Goal: Leave review/rating: Share an evaluation or opinion about a product, service, or content

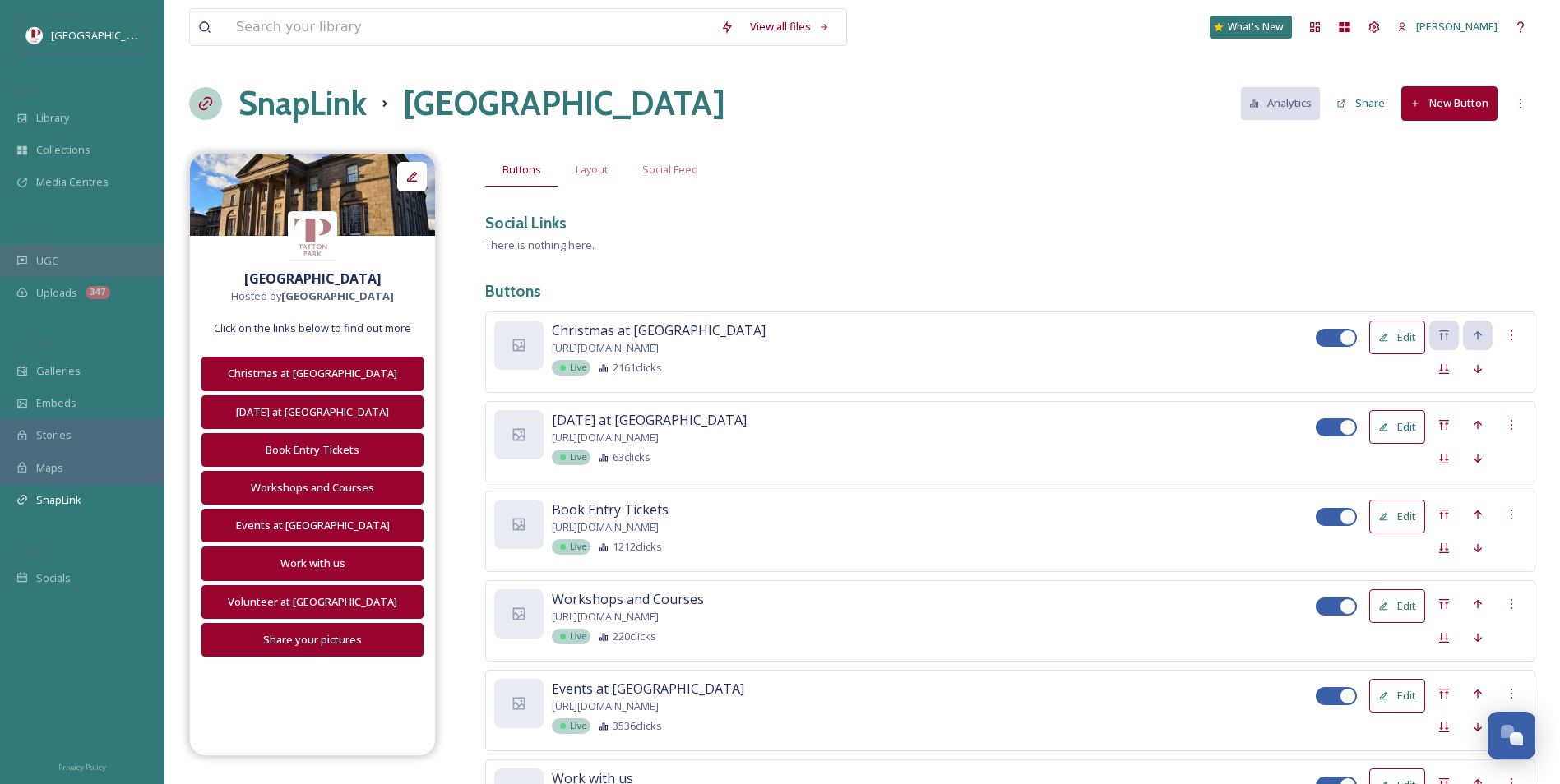
click at [81, 266] on div "UGC" at bounding box center [82, 260] width 164 height 32
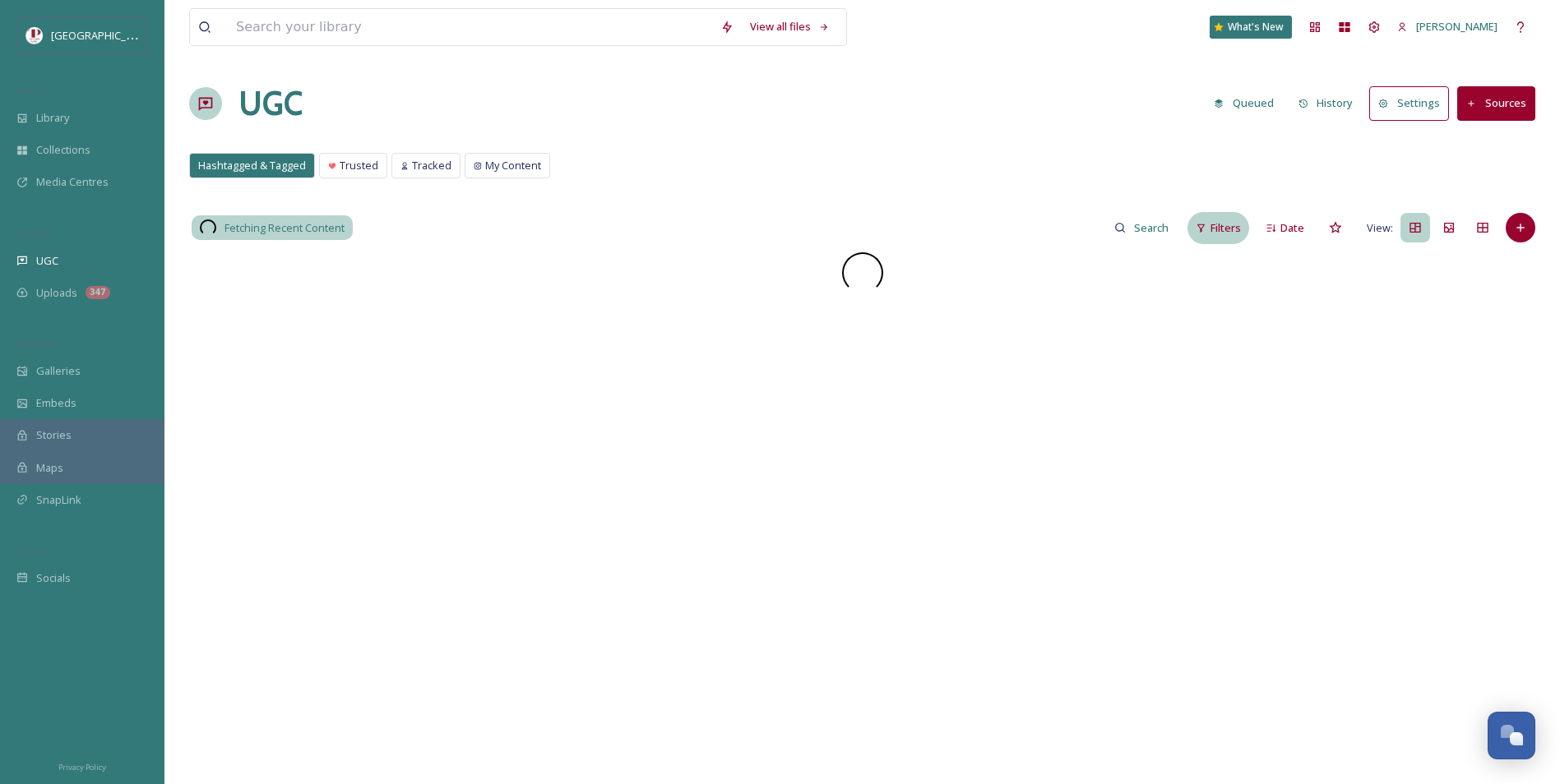
click at [1223, 228] on span "Filters" at bounding box center [1225, 228] width 30 height 16
click at [1019, 420] on div "Scoring" at bounding box center [1084, 425] width 327 height 32
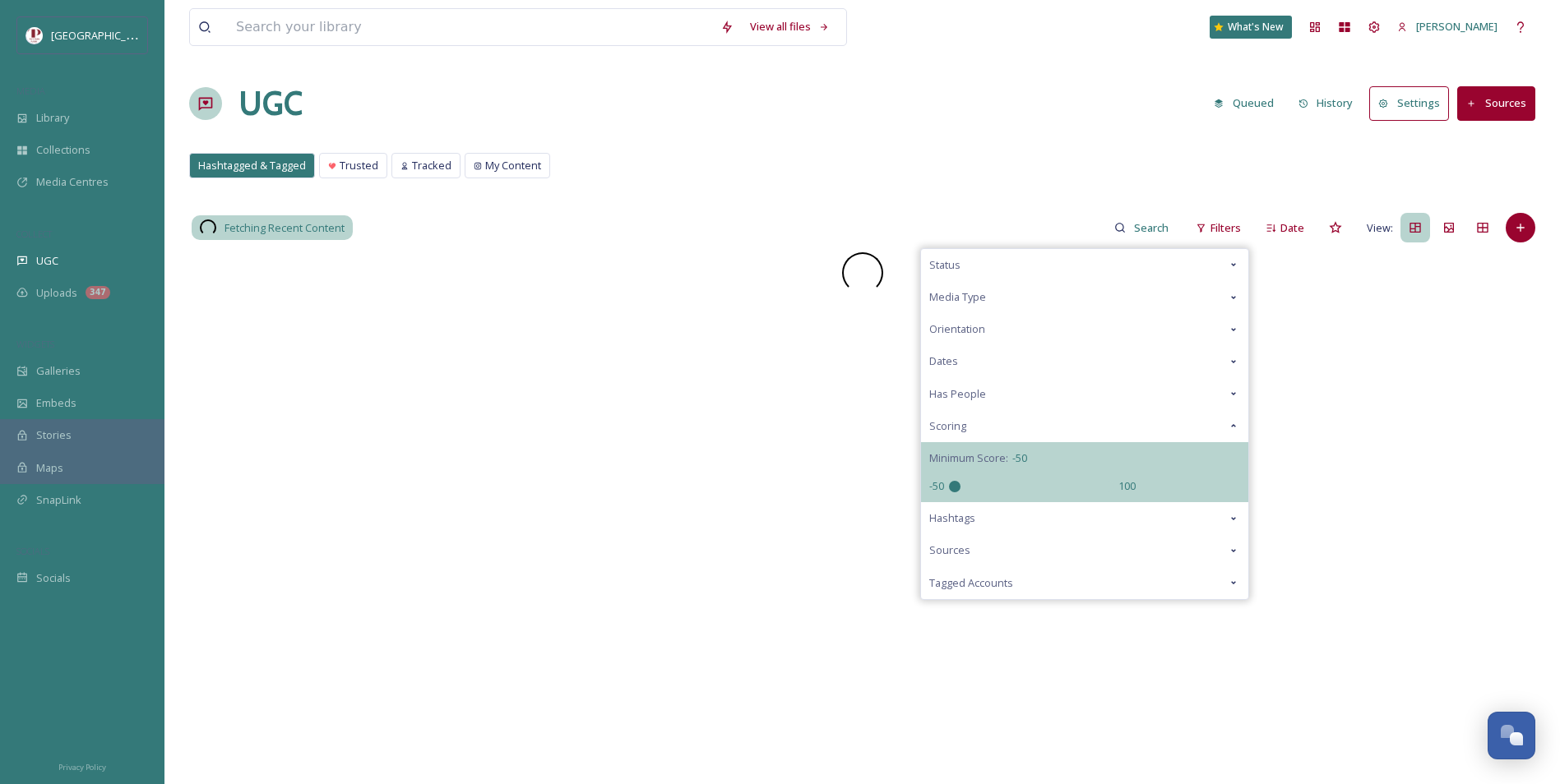
drag, startPoint x: 1036, startPoint y: 485, endPoint x: 793, endPoint y: 491, distance: 243.1
type input "-50"
click at [949, 491] on input "range" at bounding box center [1031, 486] width 164 height 11
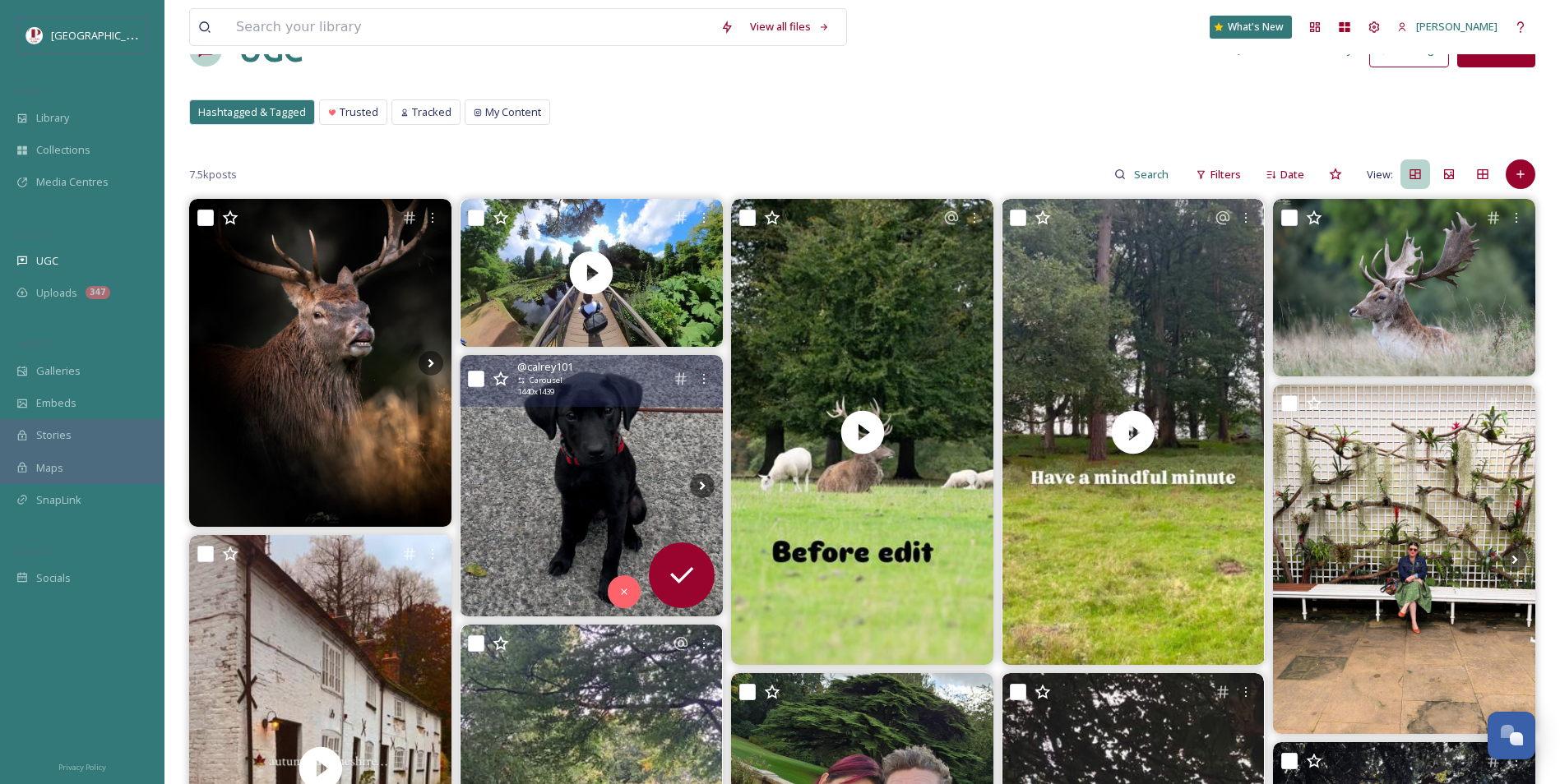
scroll to position [82, 0]
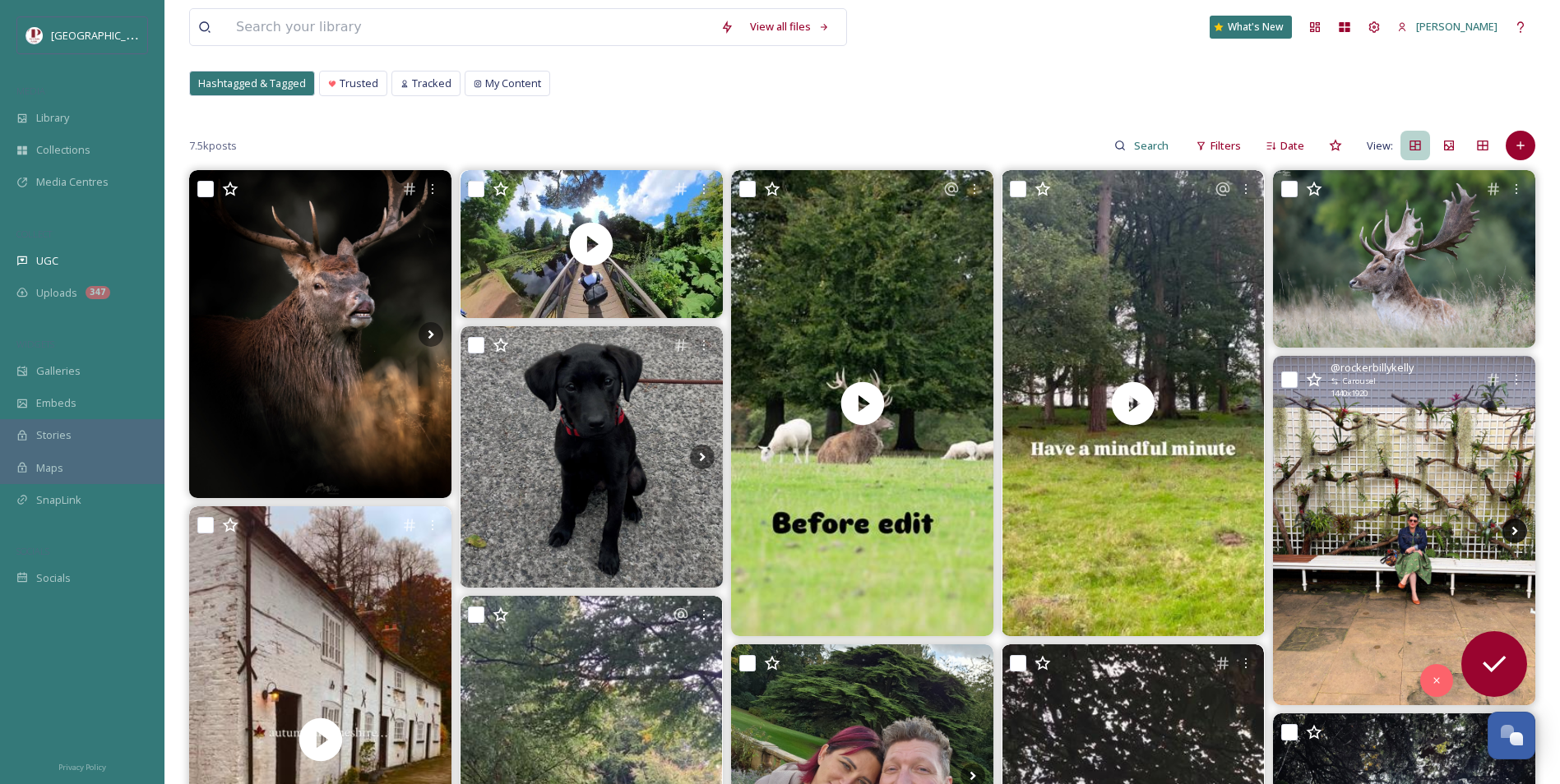
click at [1518, 533] on icon at bounding box center [1514, 531] width 25 height 25
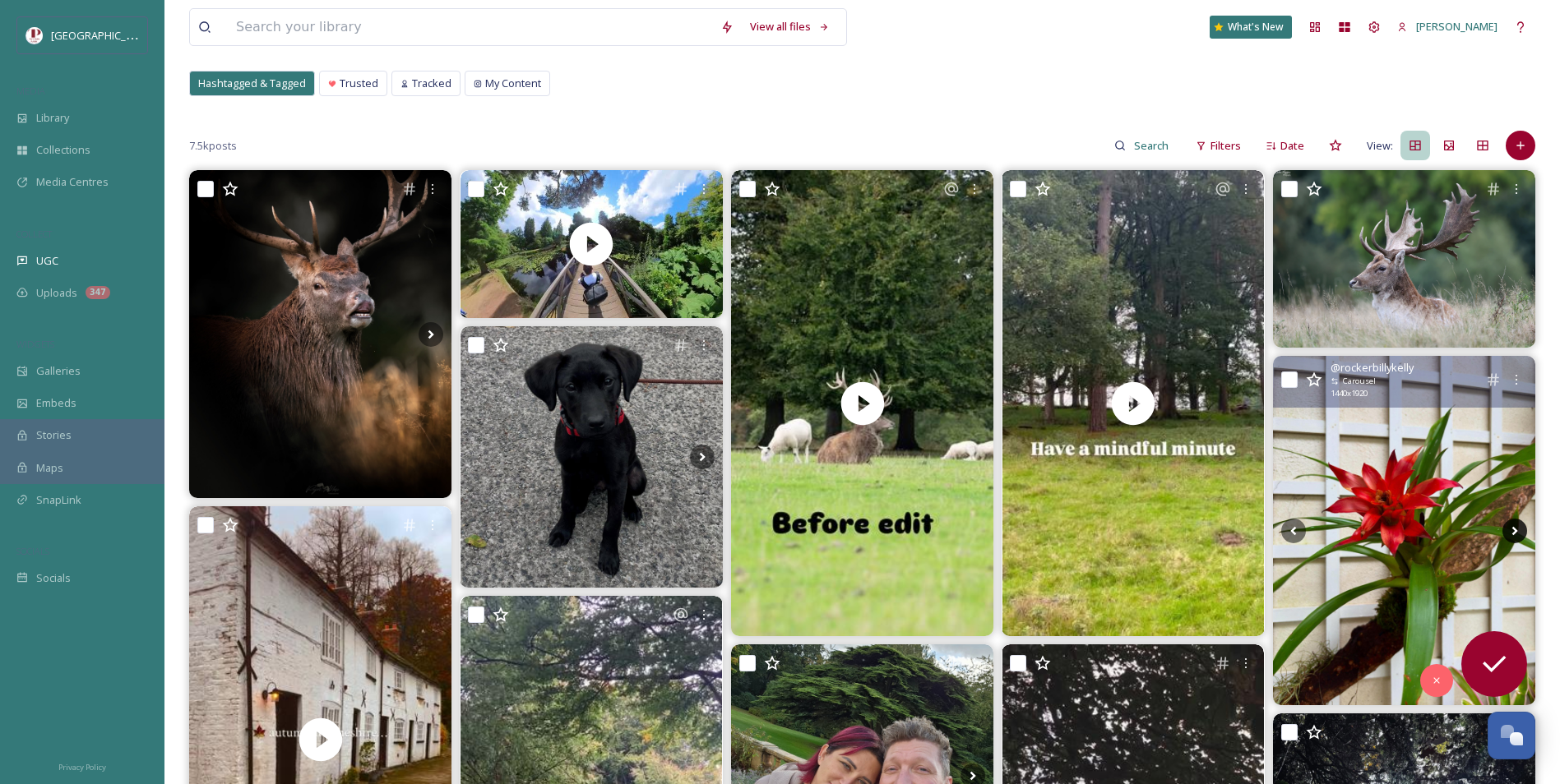
click at [1518, 533] on icon at bounding box center [1514, 531] width 25 height 25
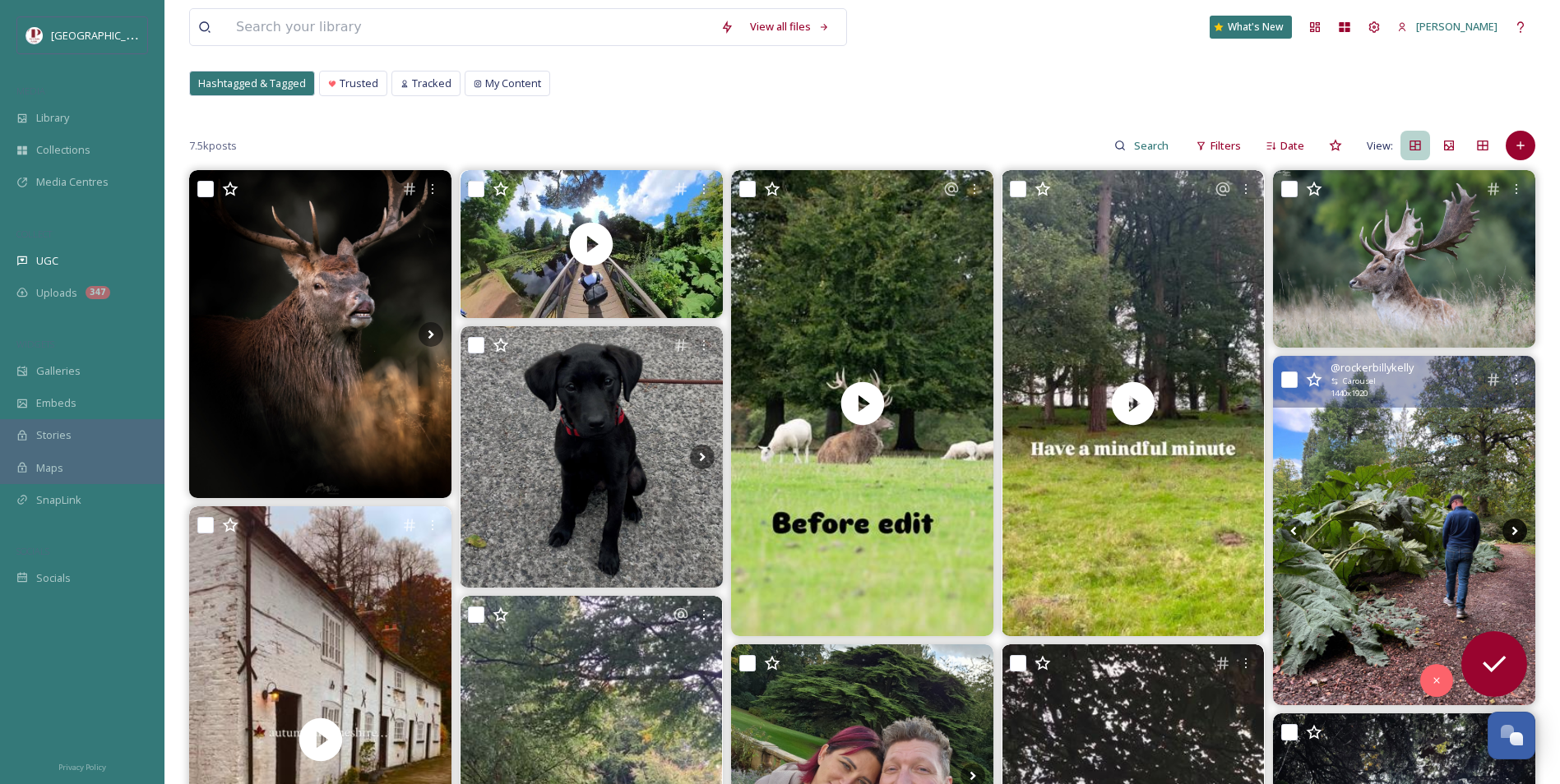
click at [1518, 533] on icon at bounding box center [1514, 531] width 25 height 25
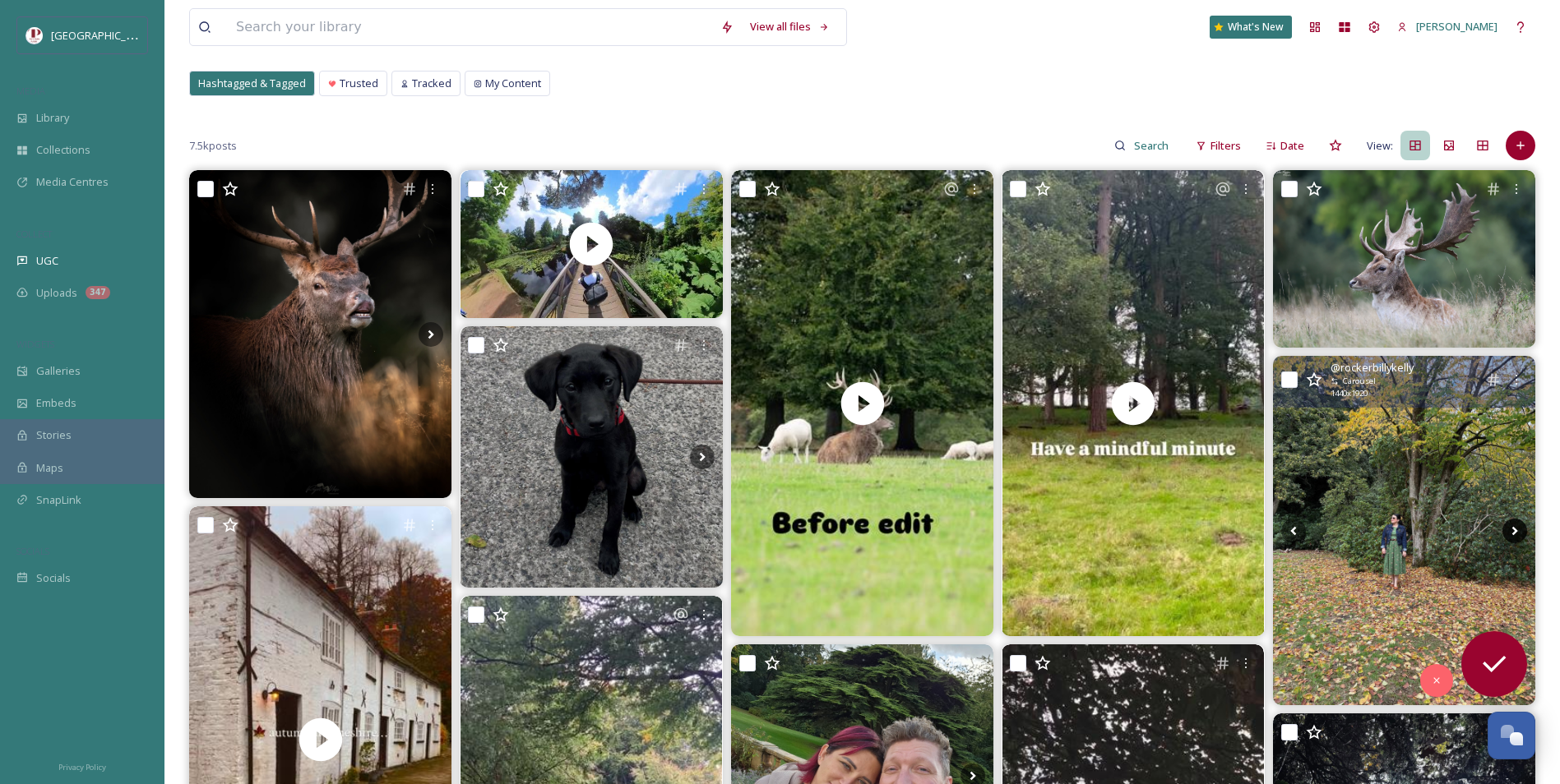
click at [1518, 533] on icon at bounding box center [1514, 531] width 25 height 25
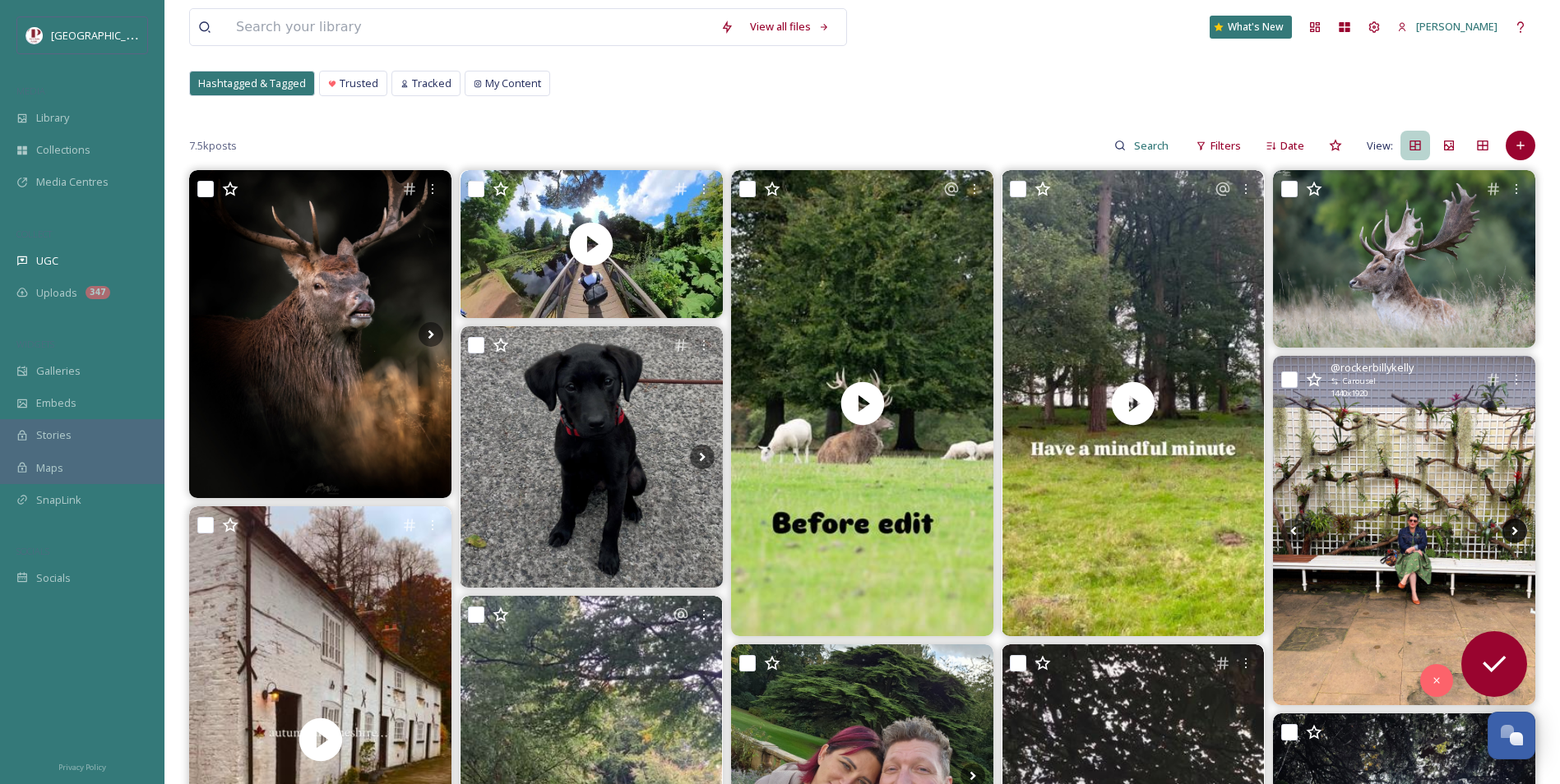
click at [1518, 533] on icon at bounding box center [1514, 531] width 25 height 25
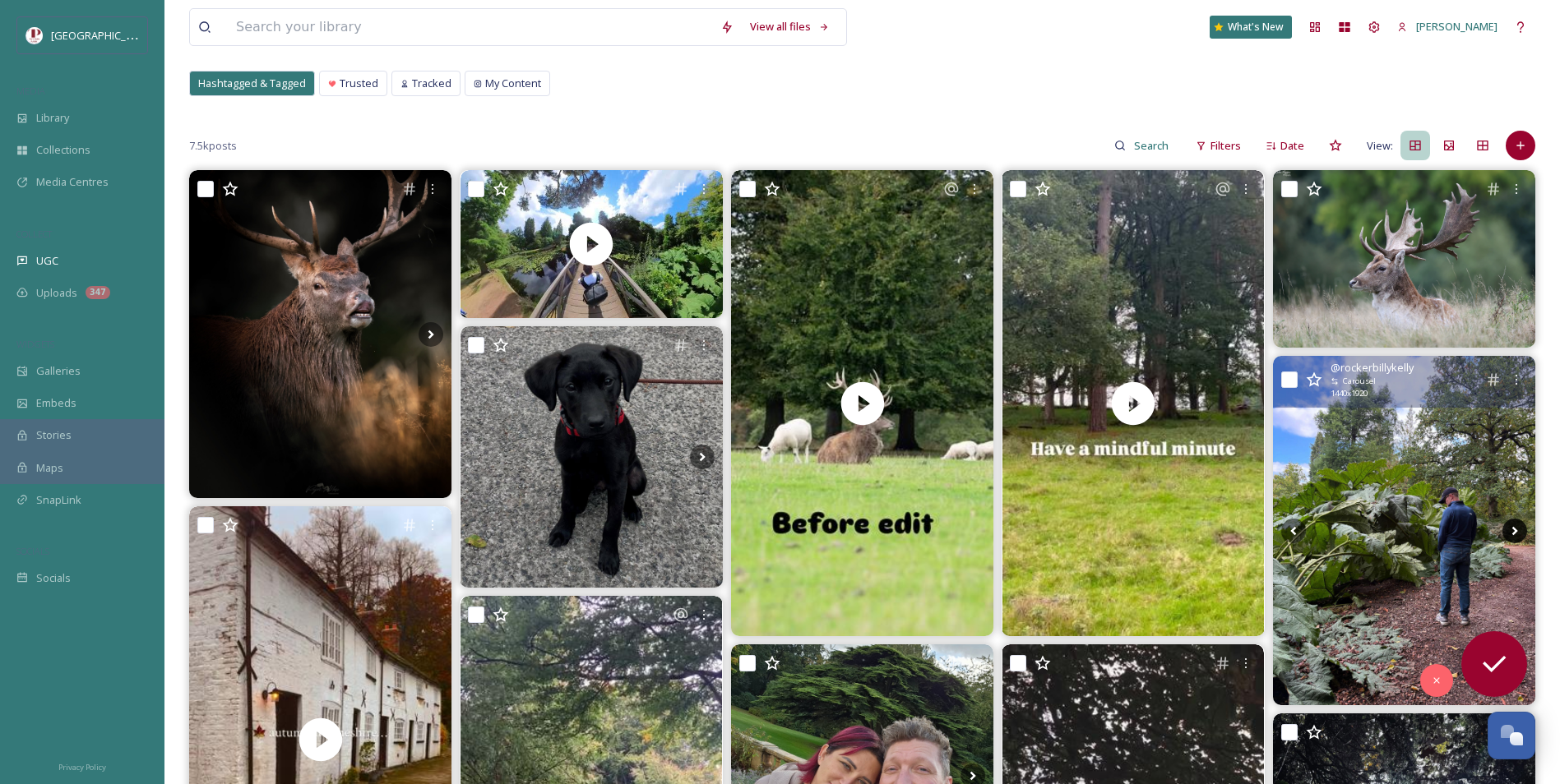
click at [1518, 533] on icon at bounding box center [1514, 531] width 25 height 25
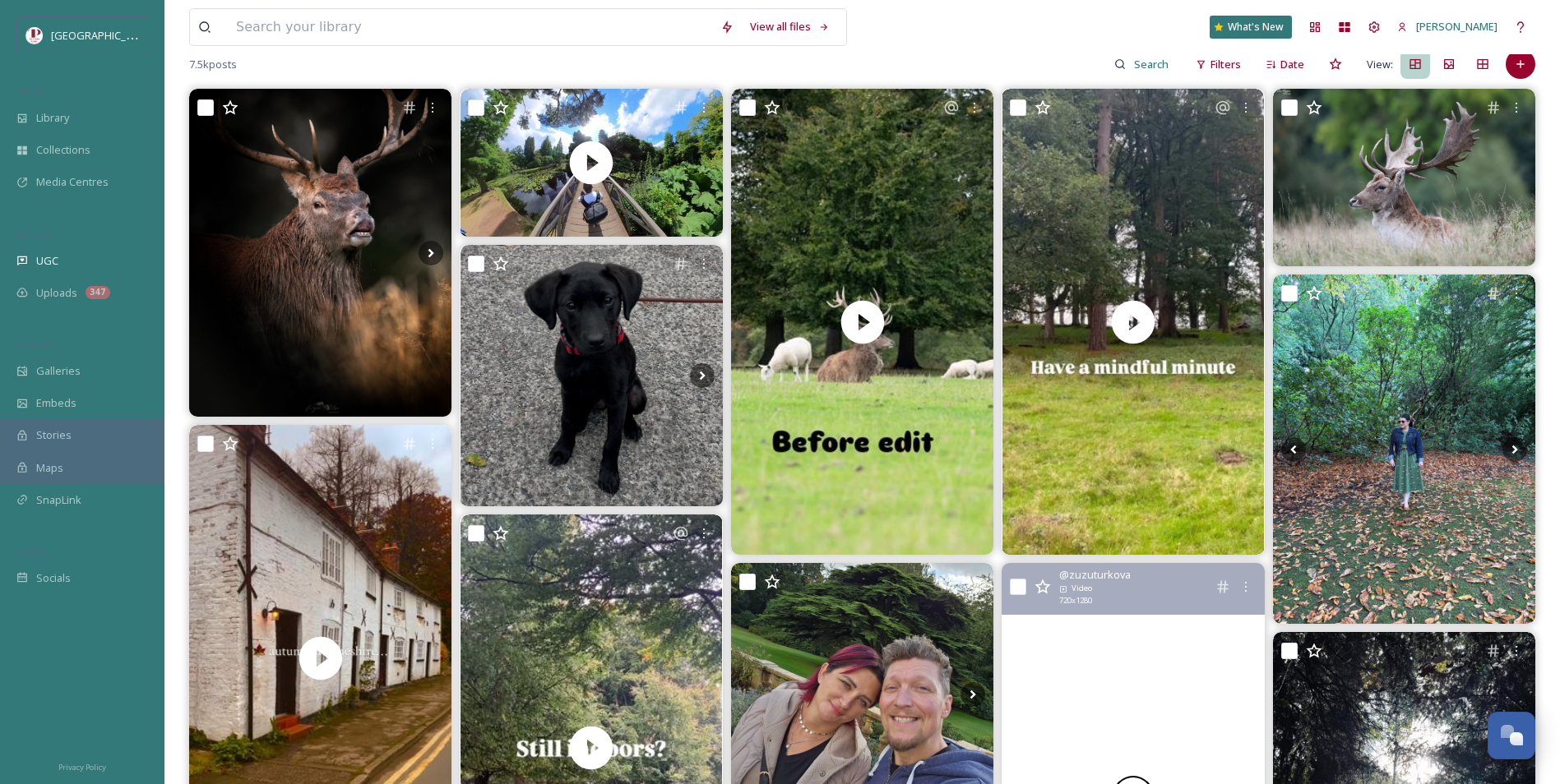
scroll to position [411, 0]
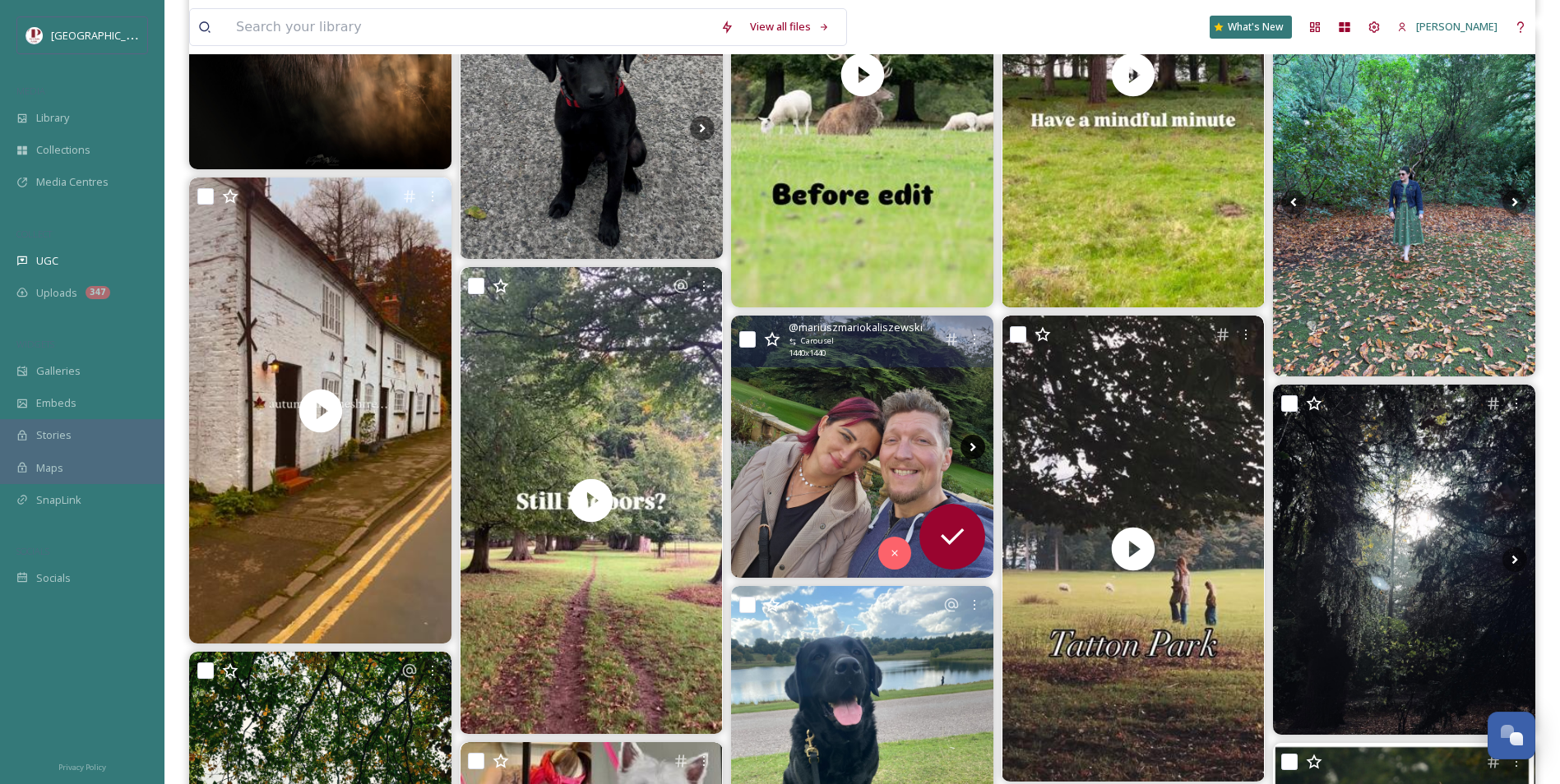
click at [969, 449] on icon at bounding box center [972, 447] width 25 height 25
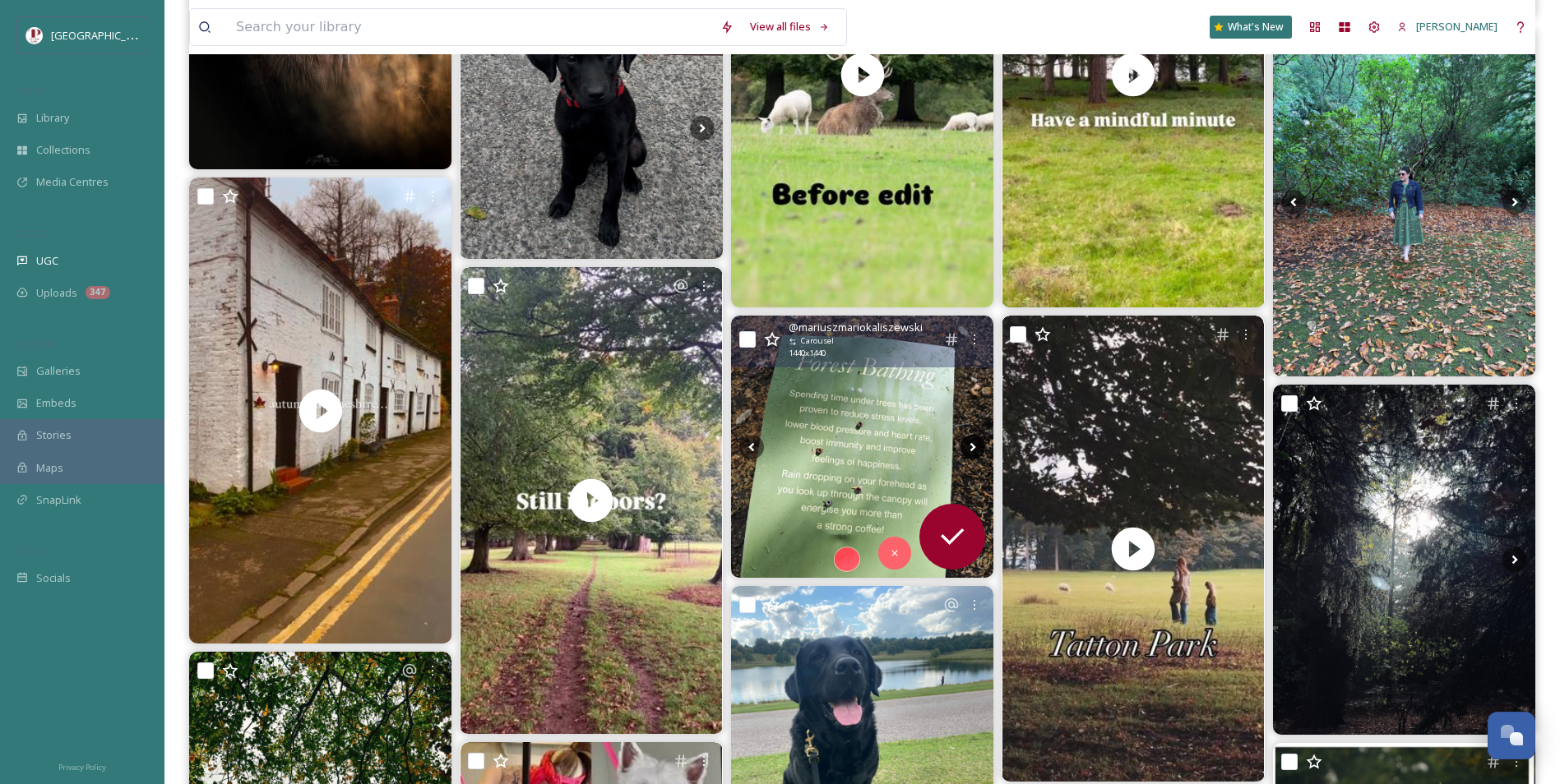
click at [969, 449] on icon at bounding box center [972, 447] width 25 height 25
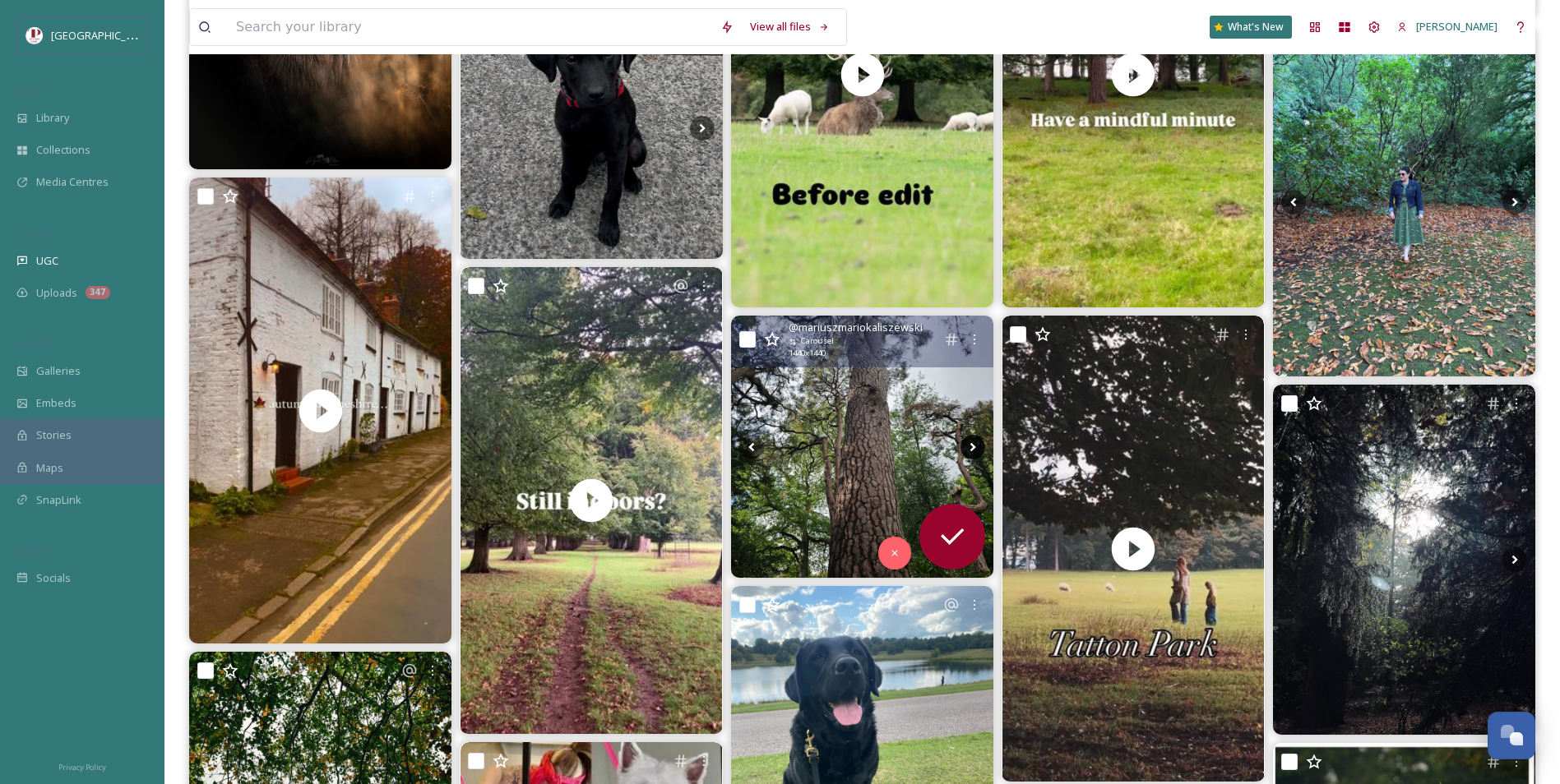
click at [969, 449] on icon at bounding box center [972, 447] width 25 height 25
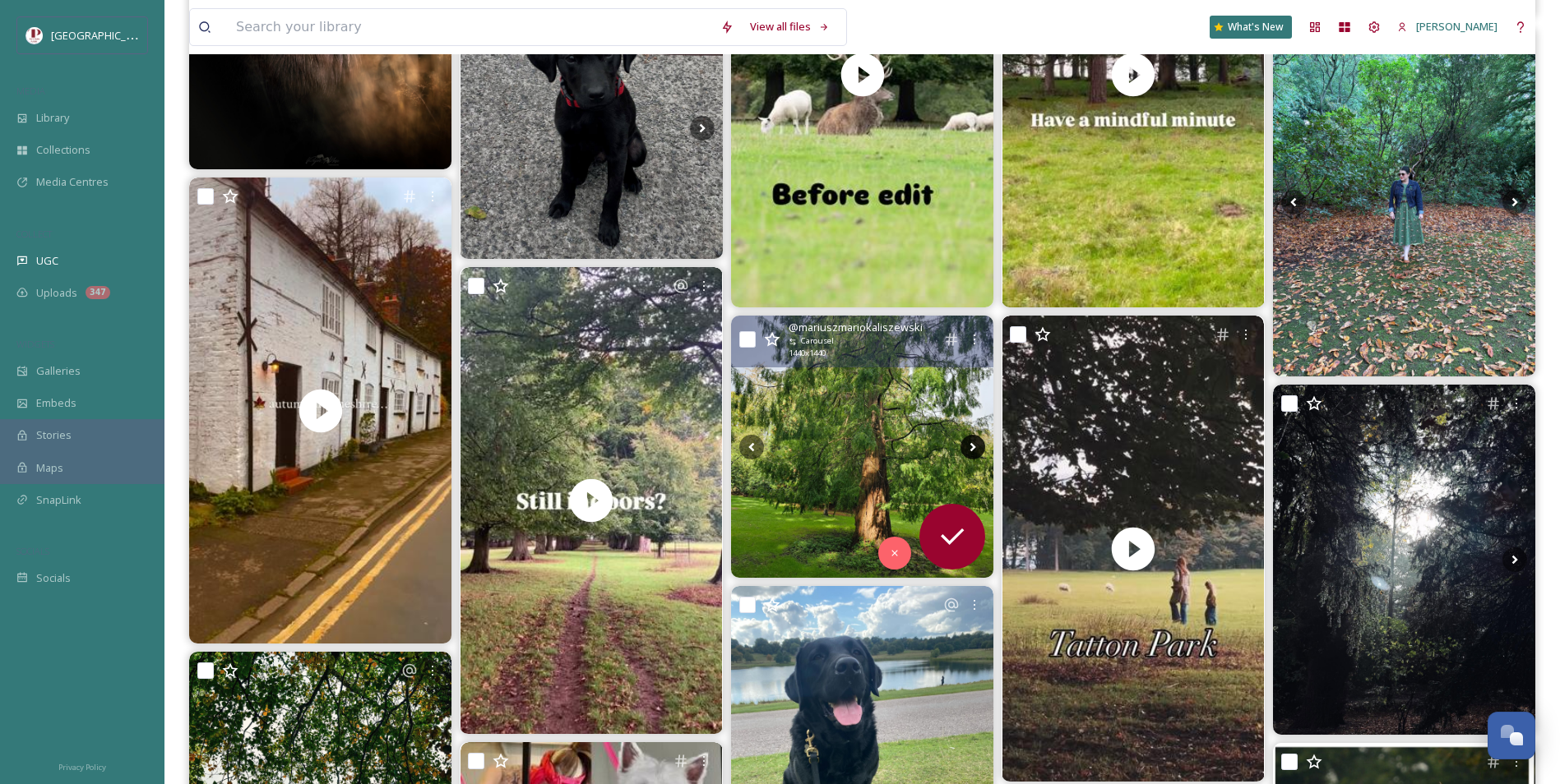
click at [969, 449] on icon at bounding box center [972, 447] width 25 height 25
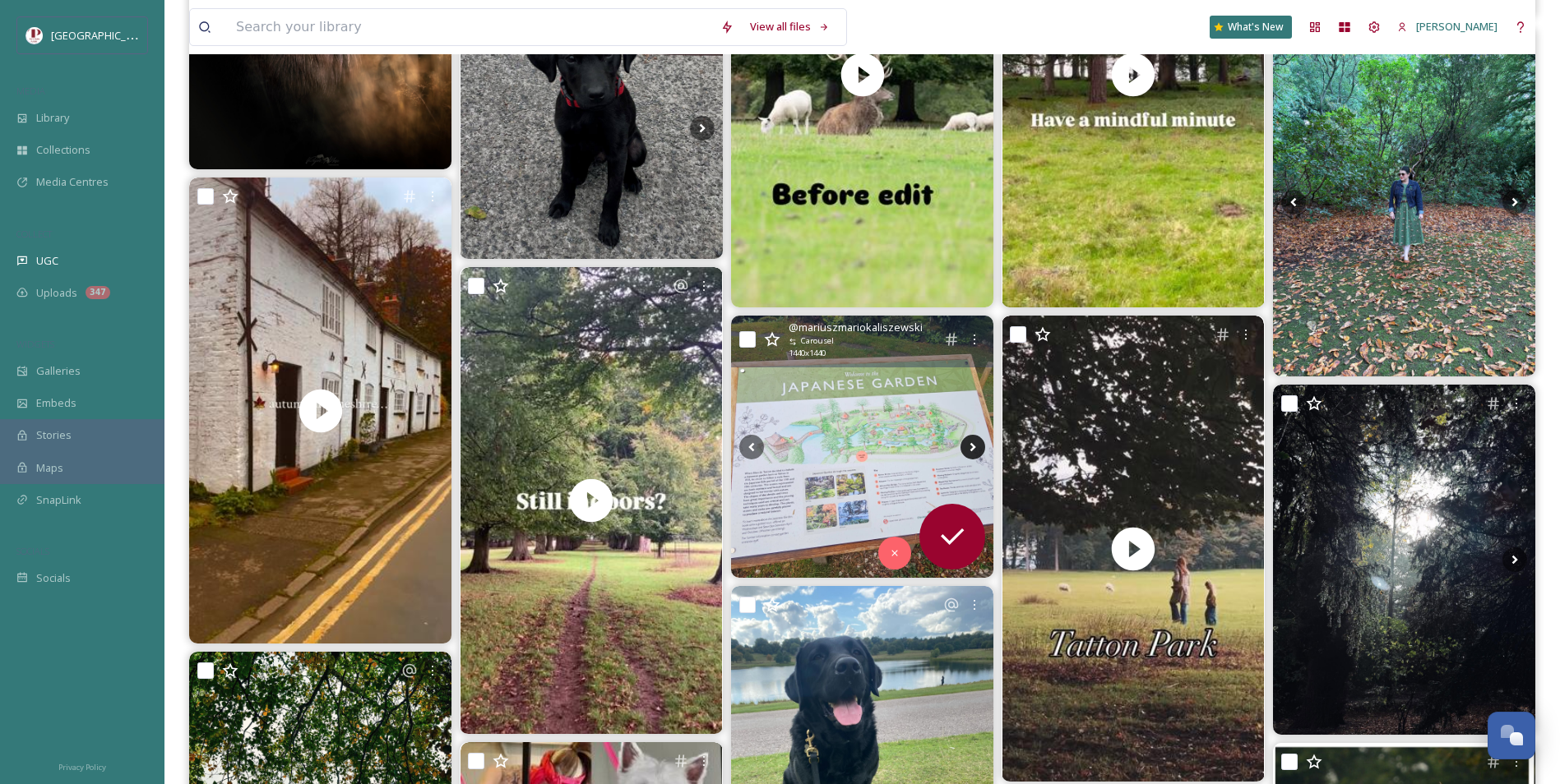
click at [969, 449] on icon at bounding box center [972, 447] width 25 height 25
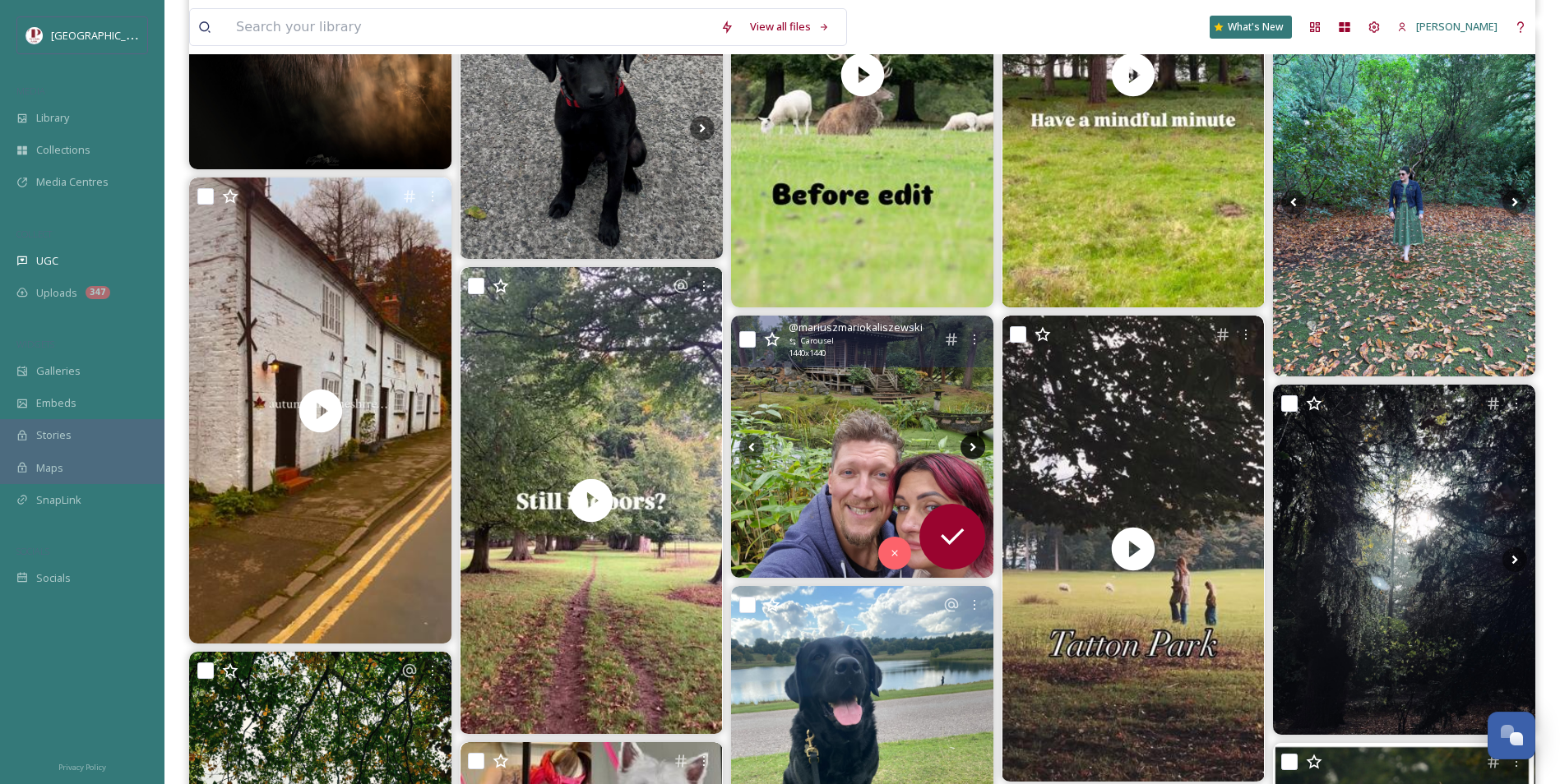
click at [969, 449] on icon at bounding box center [972, 447] width 25 height 25
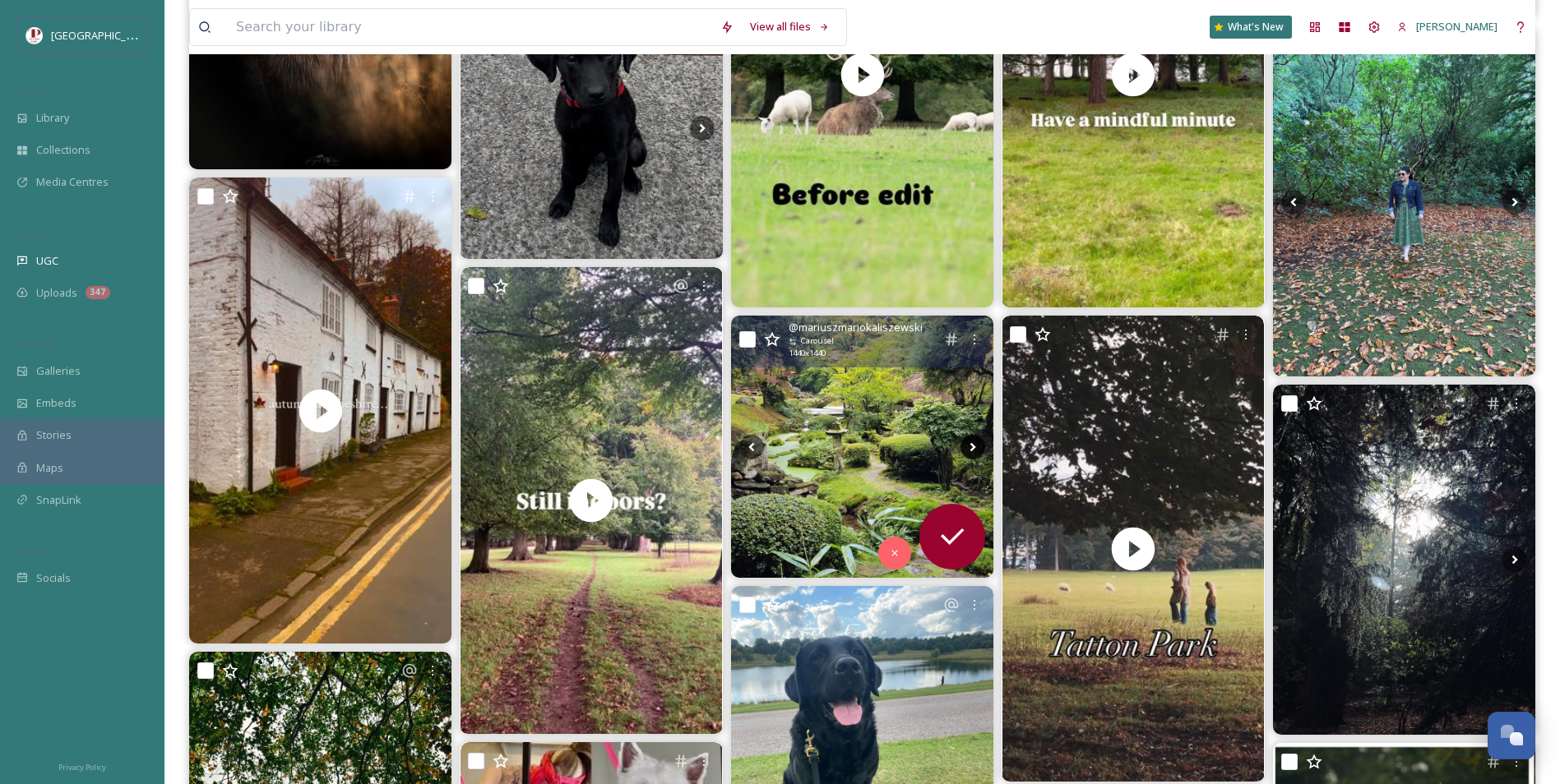
click at [969, 449] on icon at bounding box center [972, 447] width 25 height 25
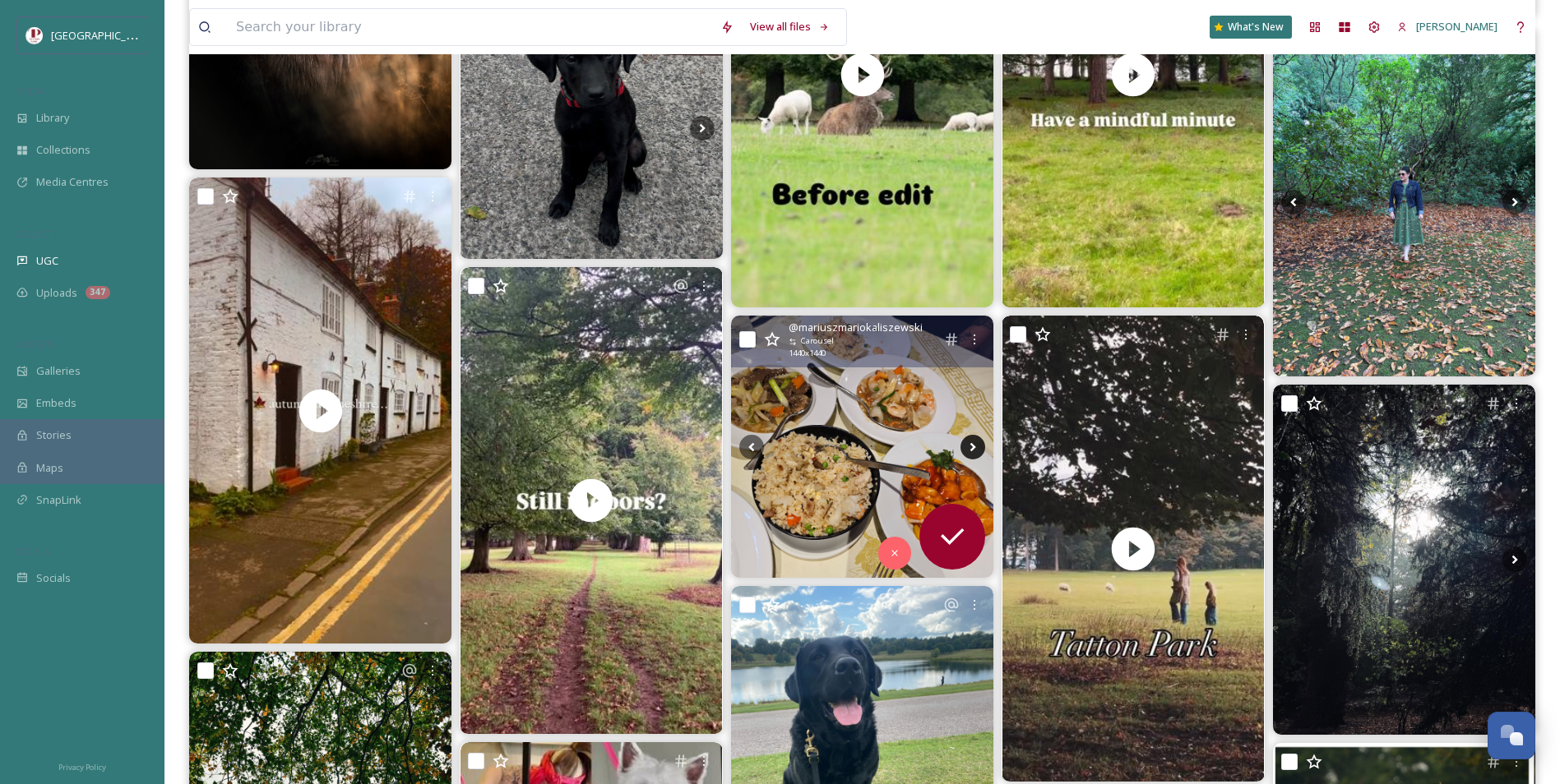
click at [969, 449] on icon at bounding box center [972, 447] width 25 height 25
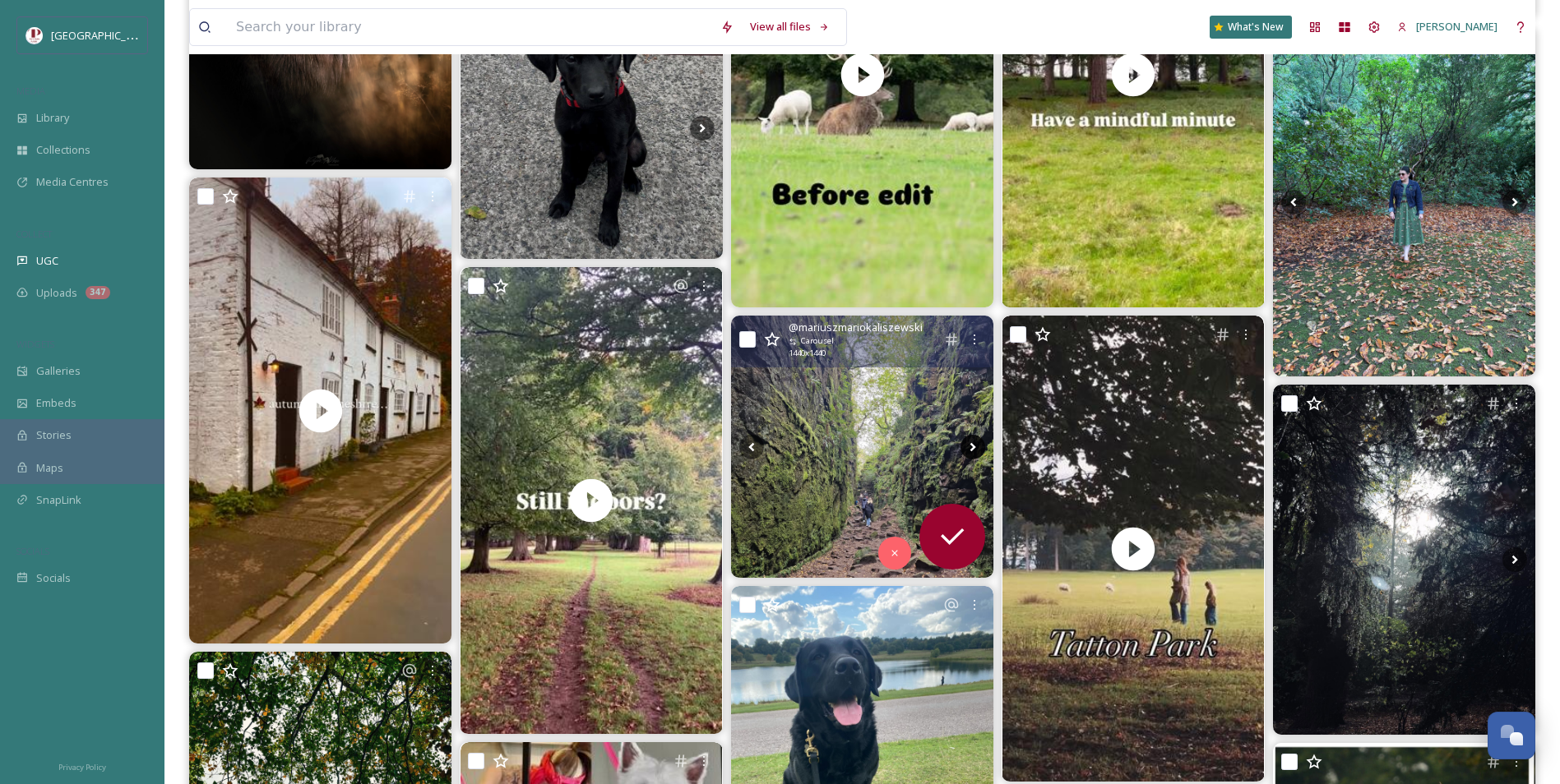
click at [969, 449] on icon at bounding box center [972, 447] width 25 height 25
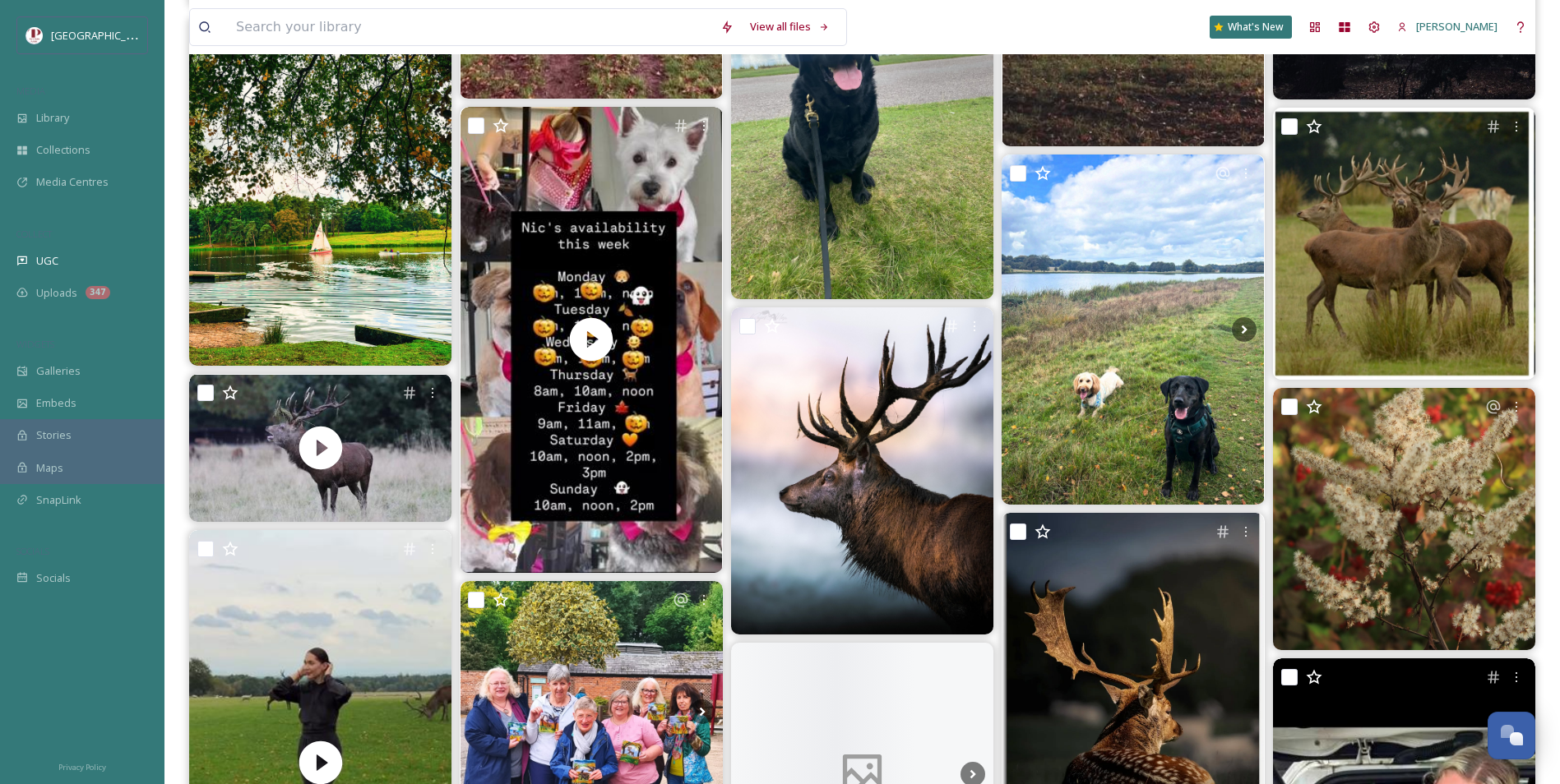
scroll to position [1068, 0]
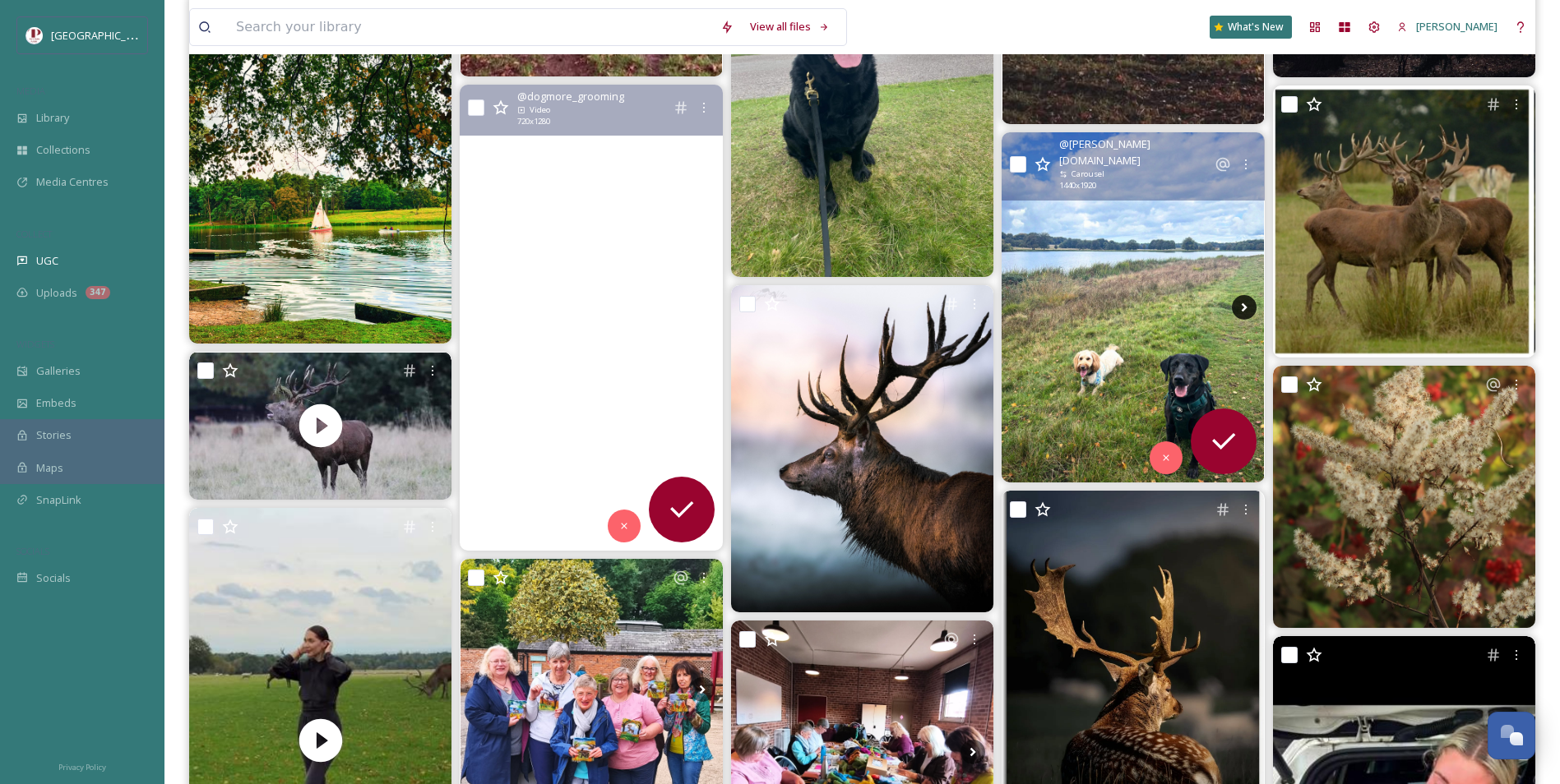
click at [1243, 304] on icon at bounding box center [1244, 308] width 6 height 9
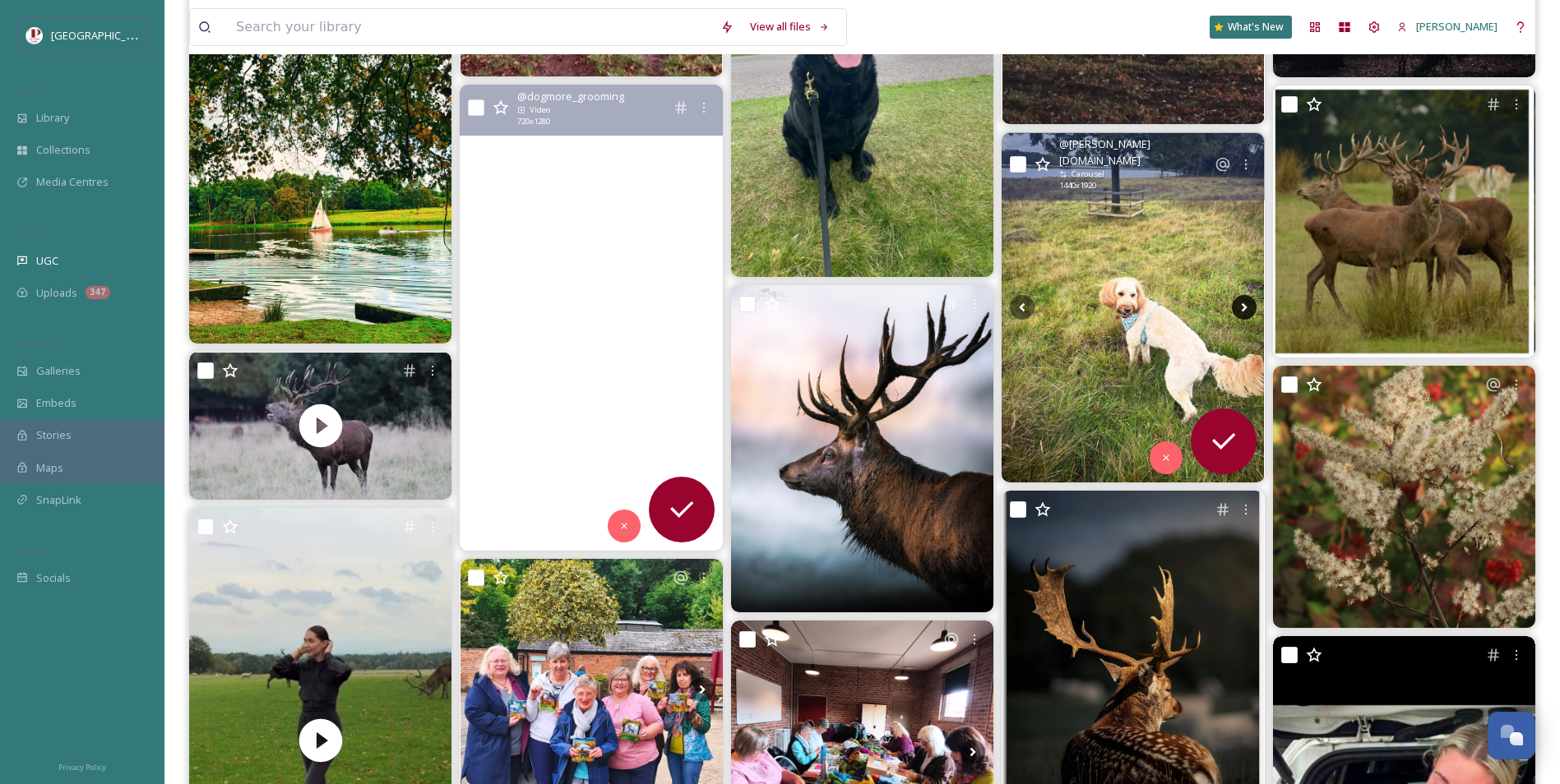
click at [1243, 304] on icon at bounding box center [1244, 308] width 6 height 9
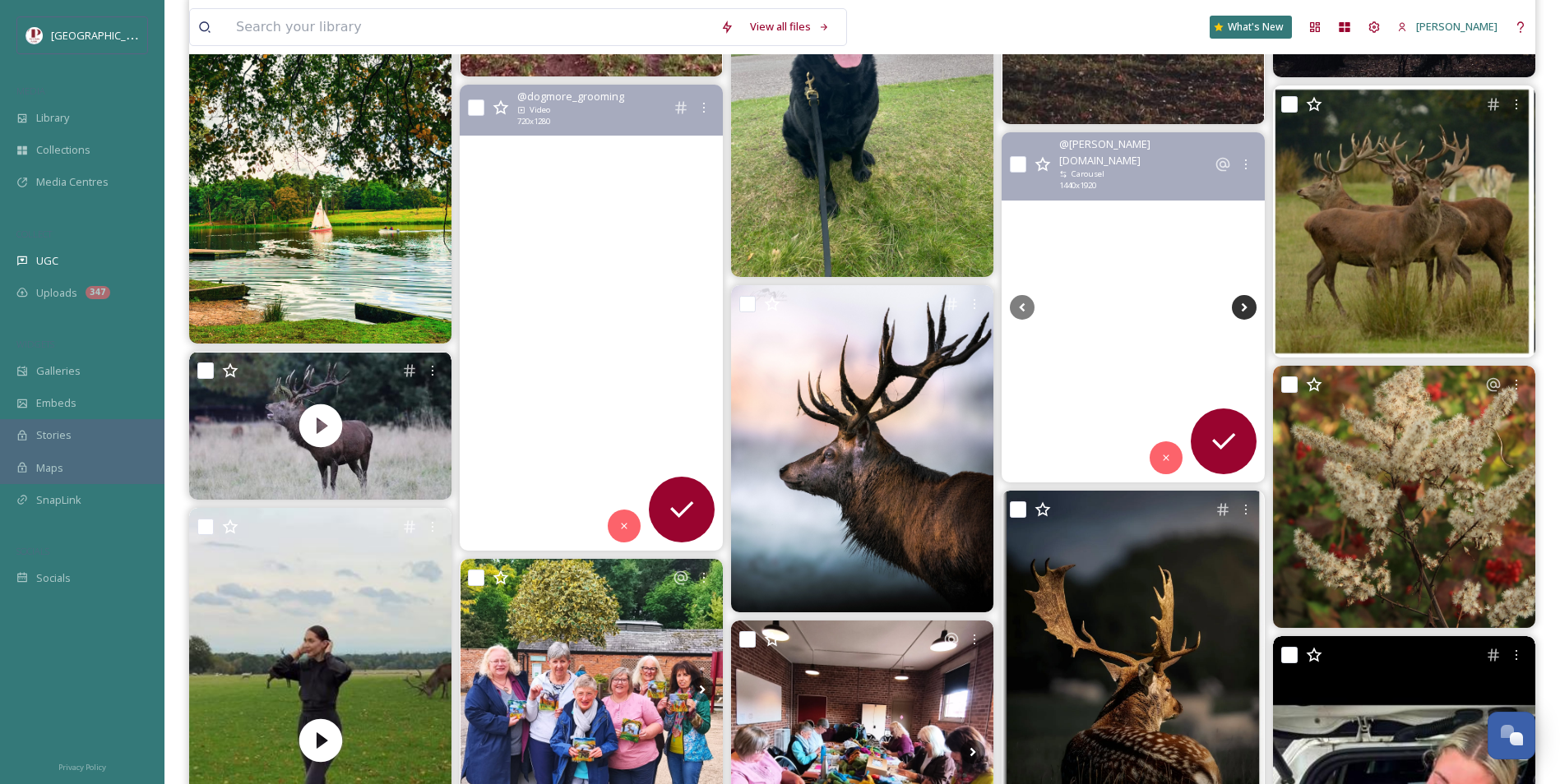
click at [1243, 304] on icon at bounding box center [1244, 308] width 6 height 9
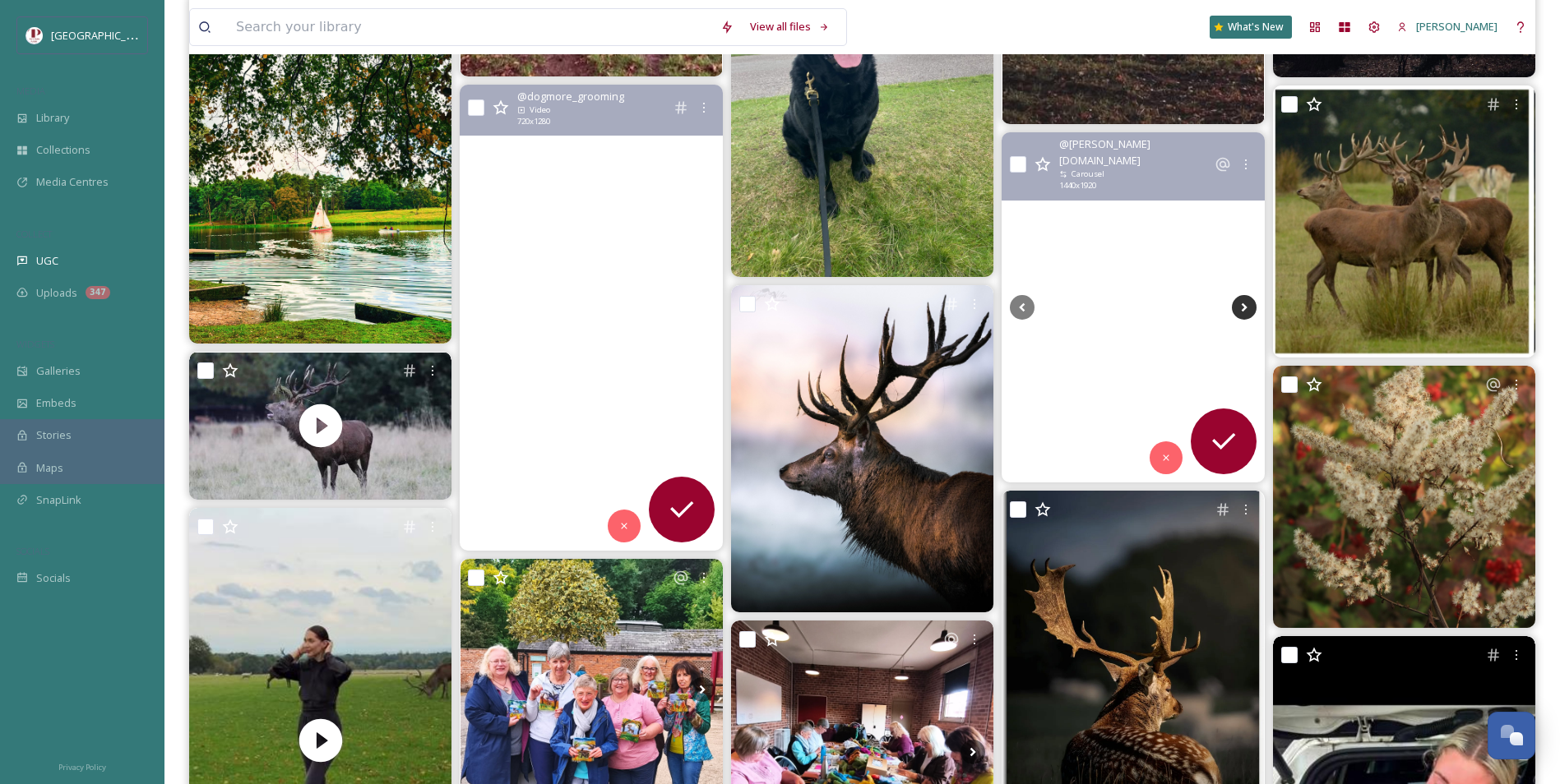
click at [1243, 304] on icon at bounding box center [1244, 308] width 6 height 9
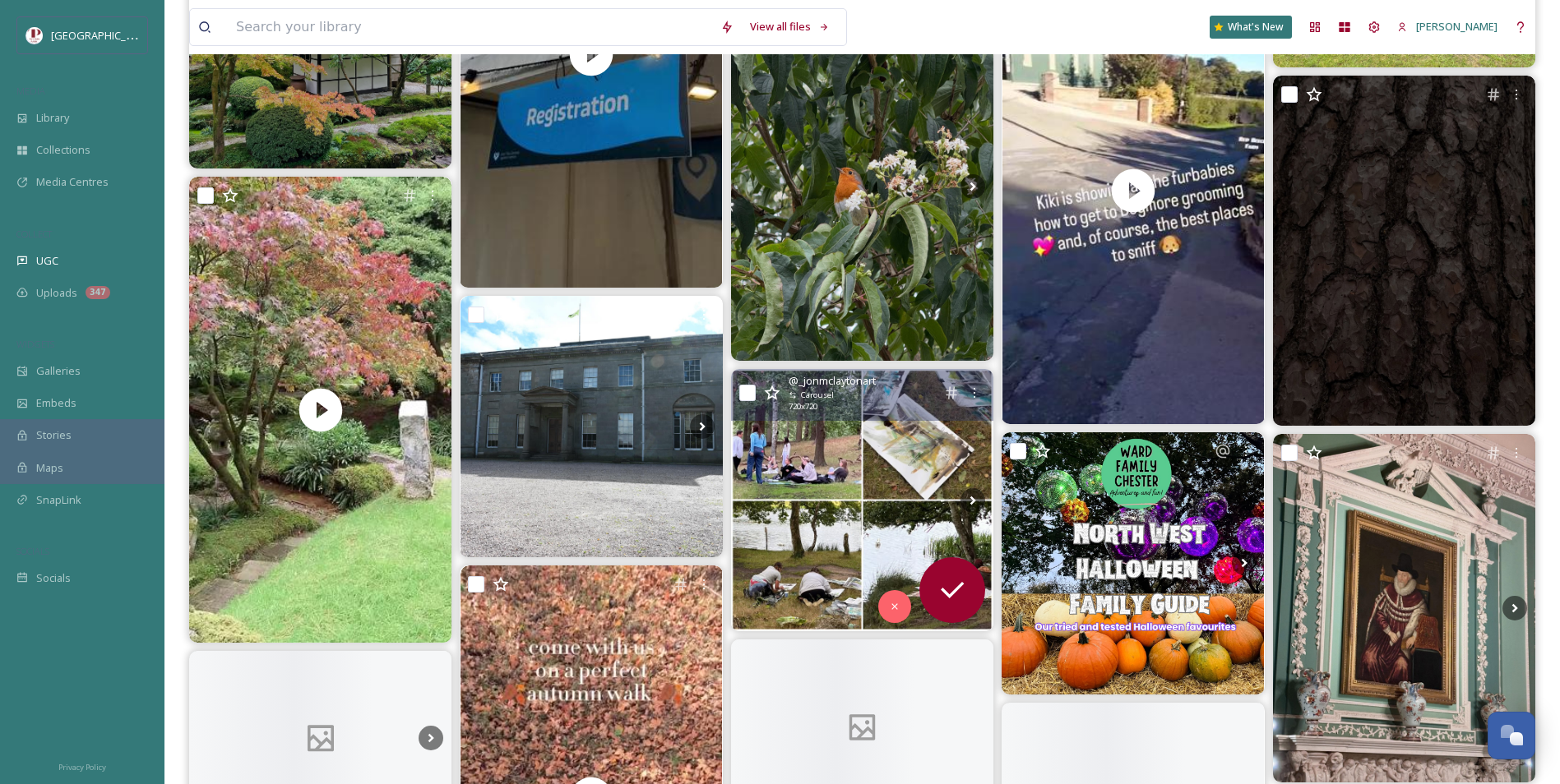
scroll to position [4356, 0]
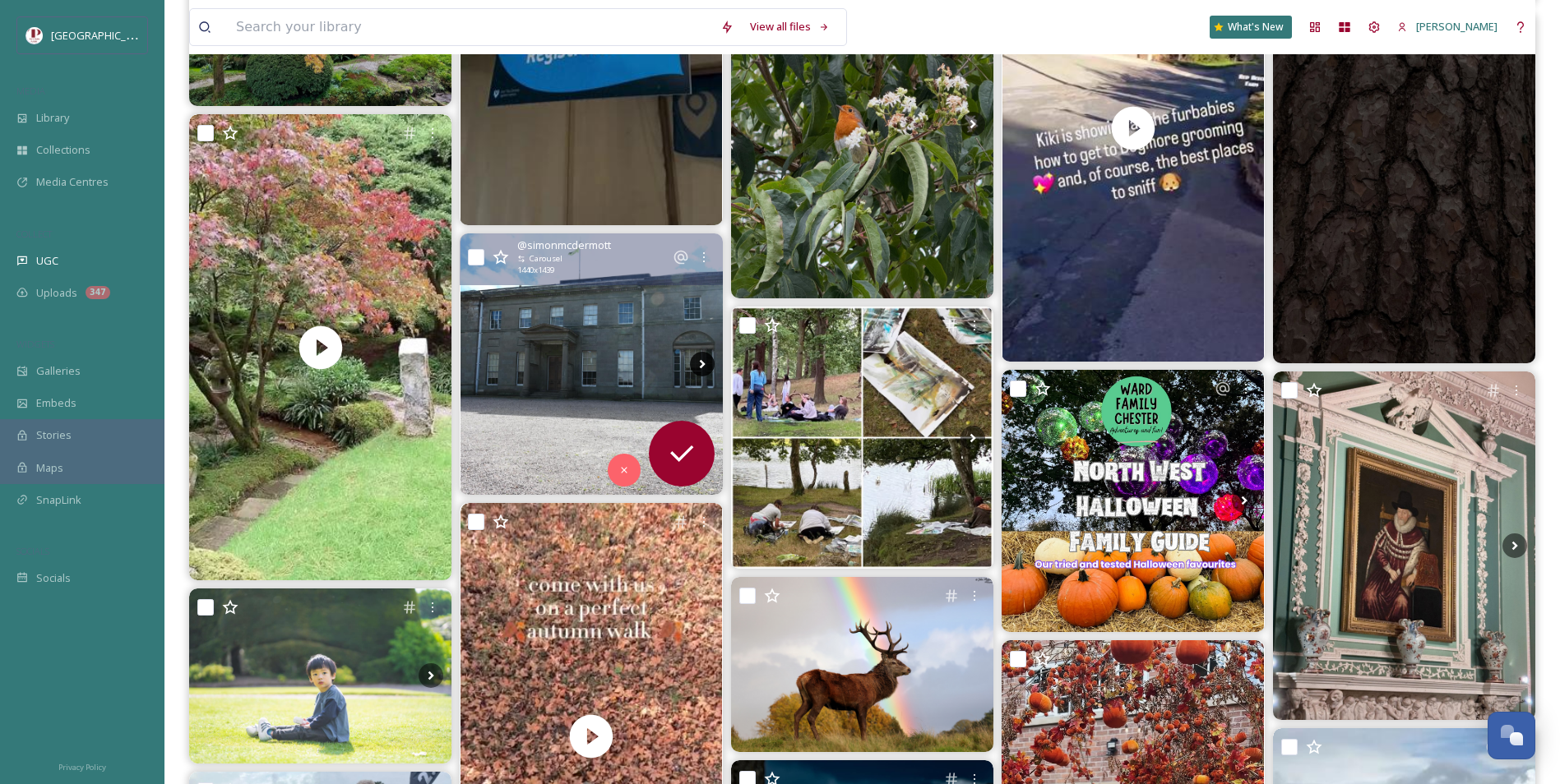
click at [701, 359] on icon at bounding box center [702, 364] width 25 height 25
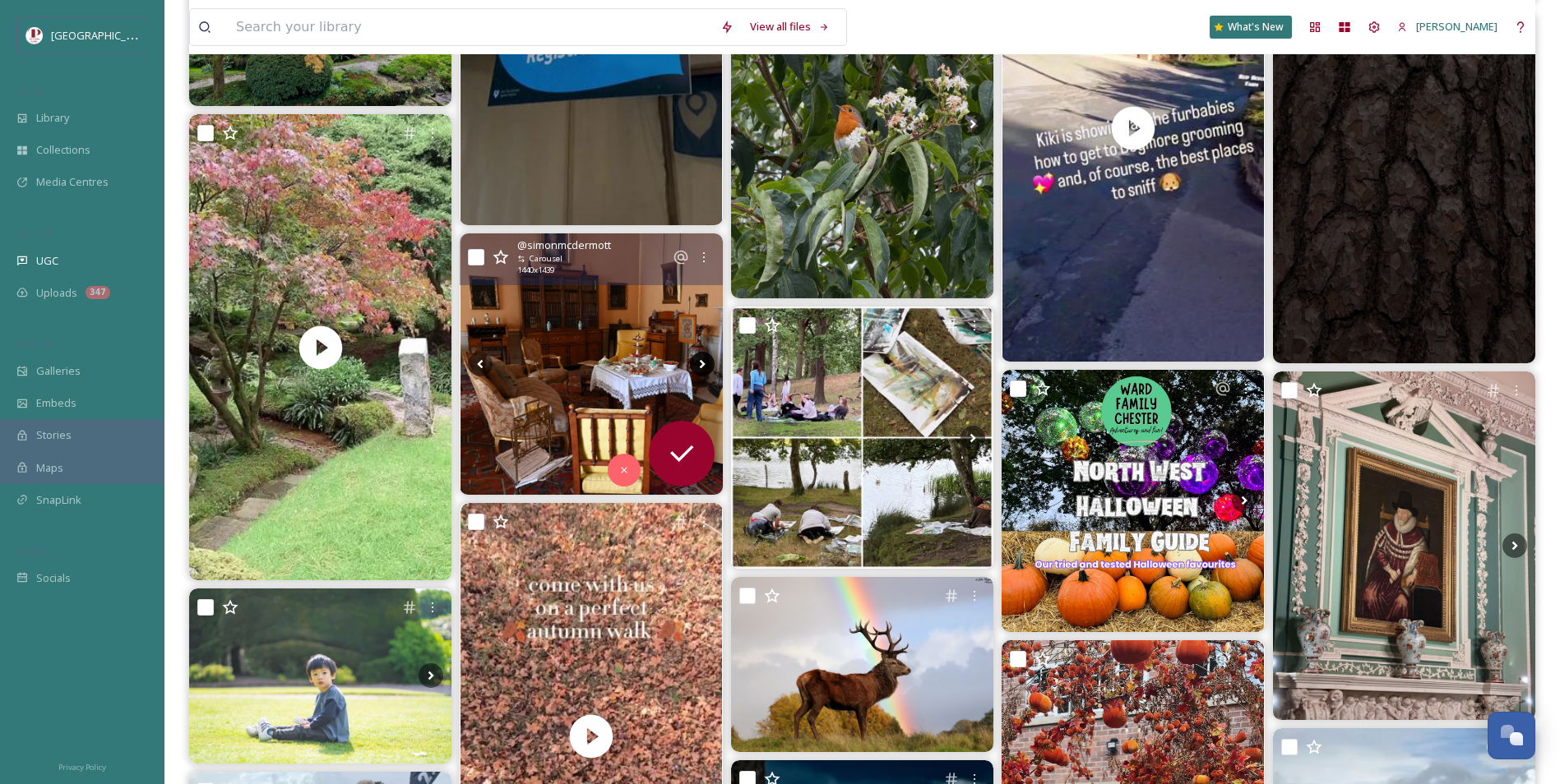
click at [701, 359] on icon at bounding box center [702, 364] width 25 height 25
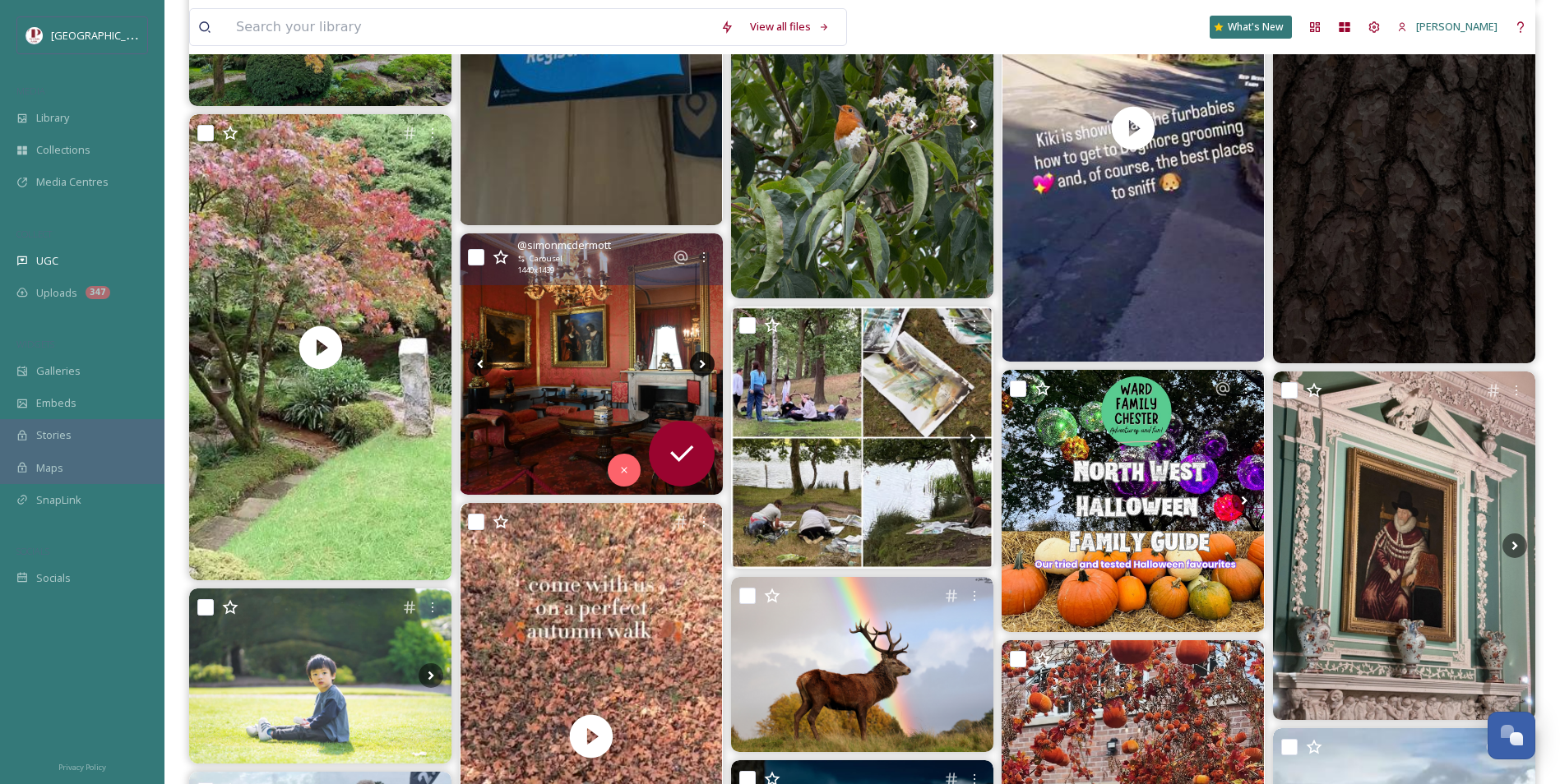
click at [701, 359] on icon at bounding box center [702, 364] width 25 height 25
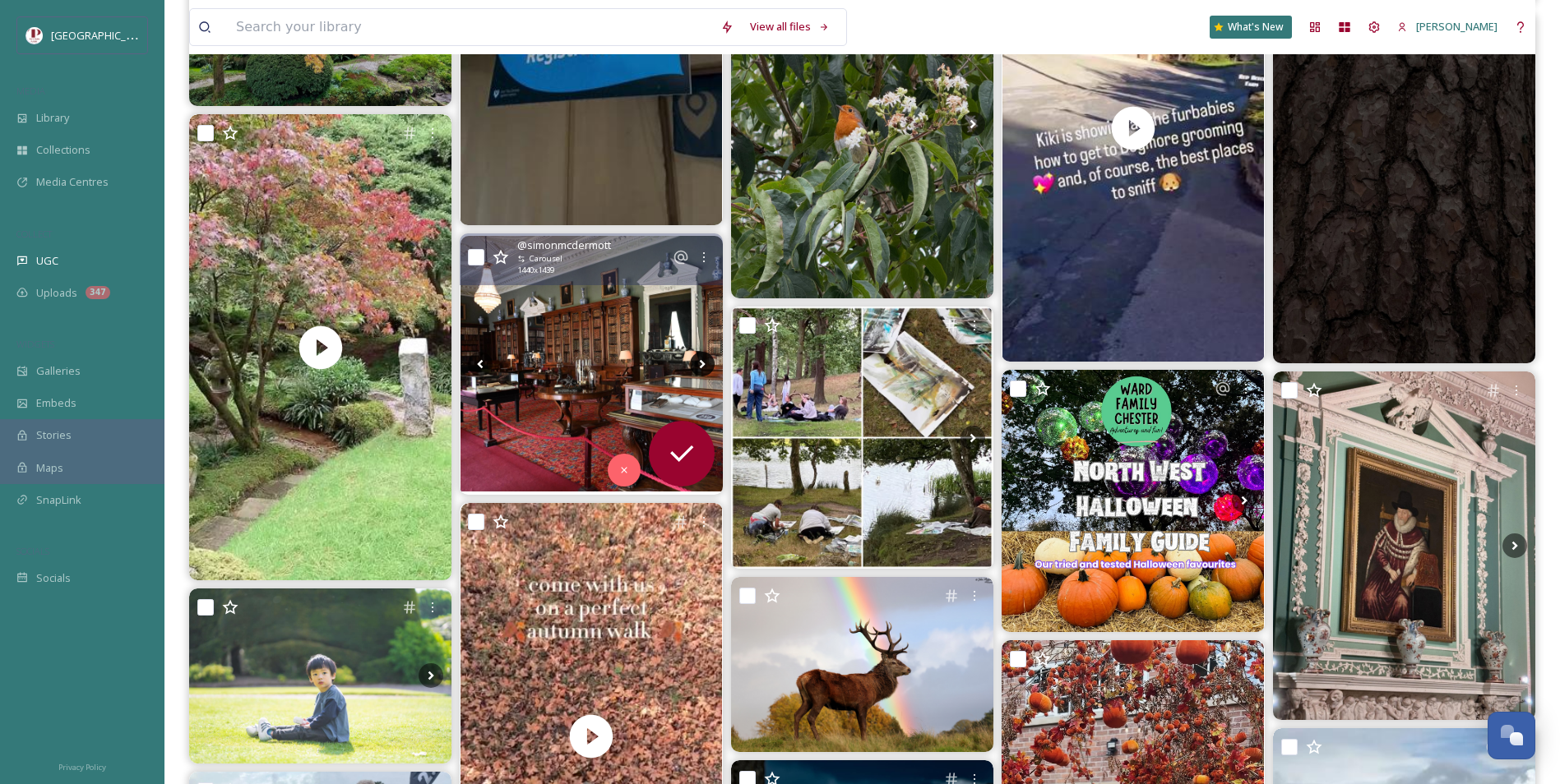
click at [701, 359] on icon at bounding box center [702, 364] width 25 height 25
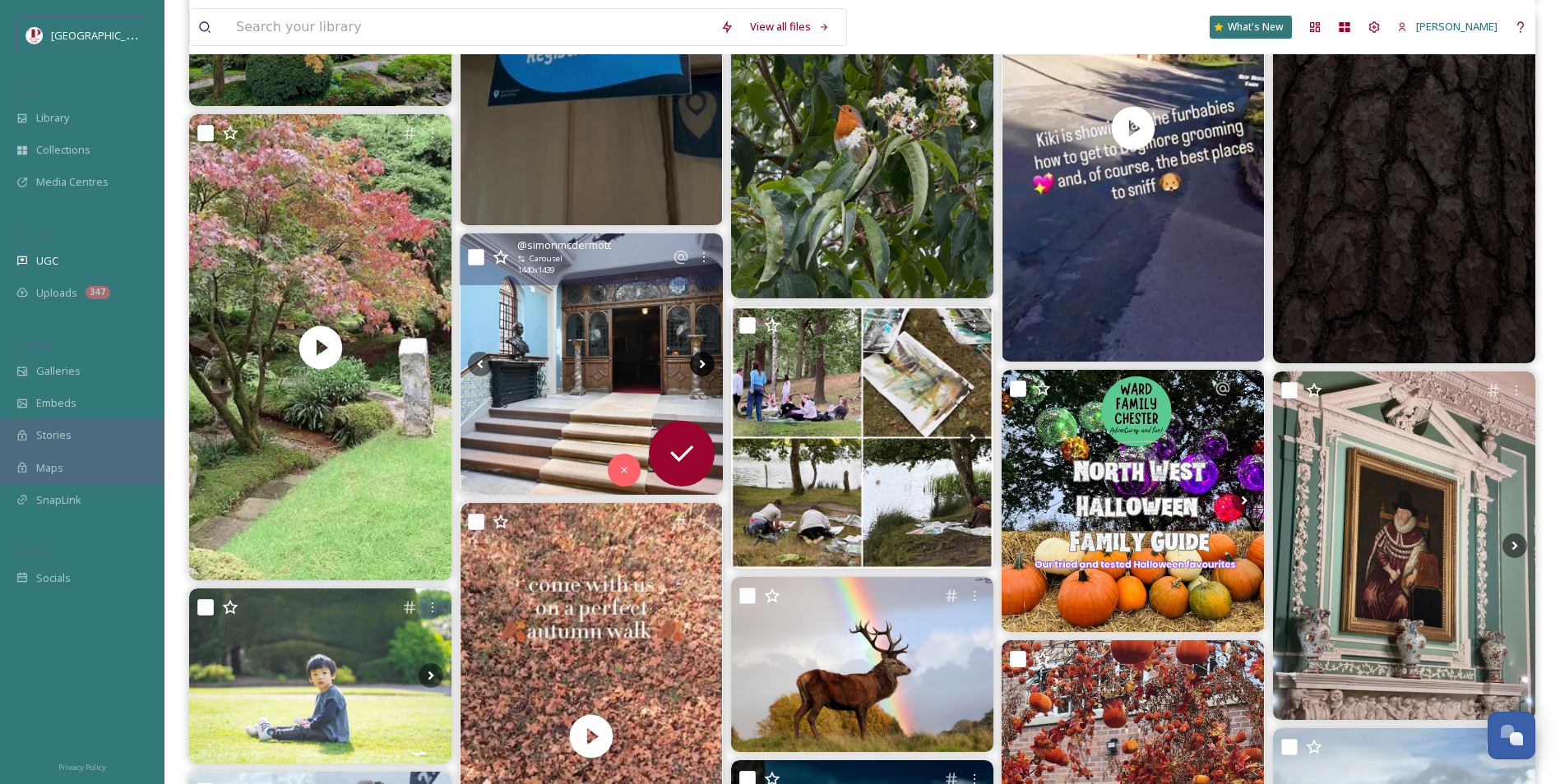
click at [701, 359] on icon at bounding box center [702, 364] width 25 height 25
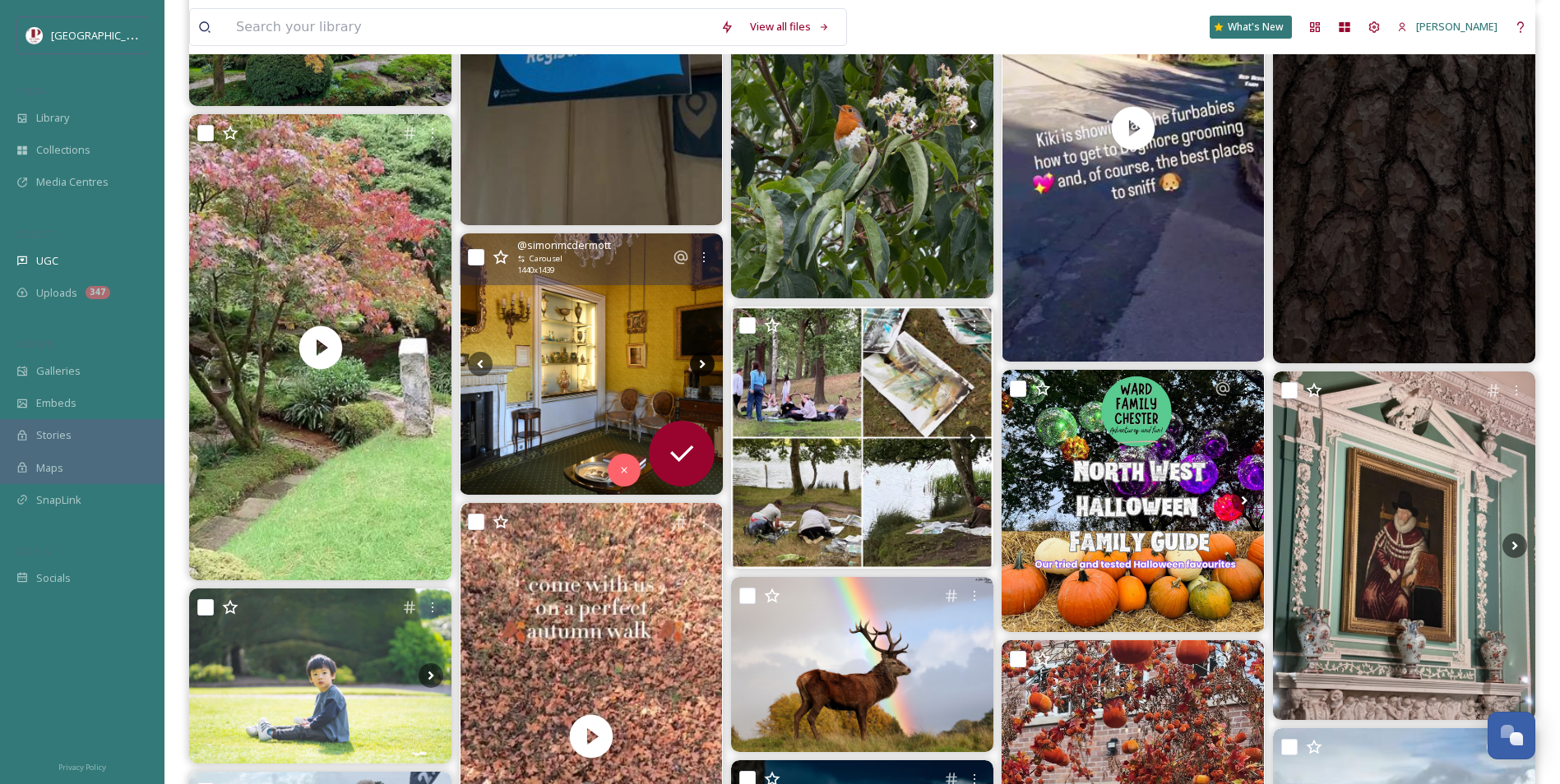
click at [701, 359] on icon at bounding box center [702, 364] width 25 height 25
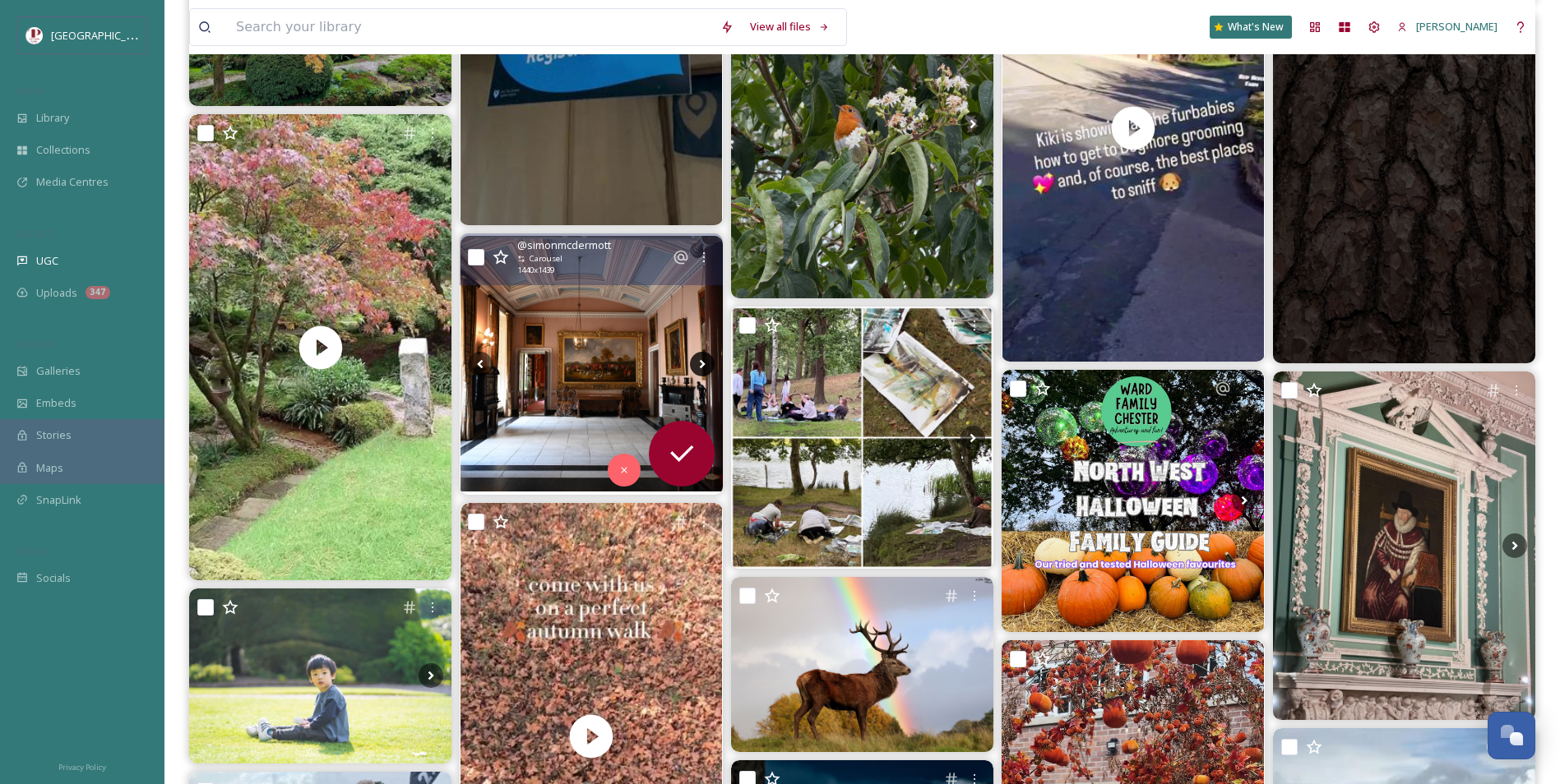
click at [701, 359] on icon at bounding box center [702, 364] width 25 height 25
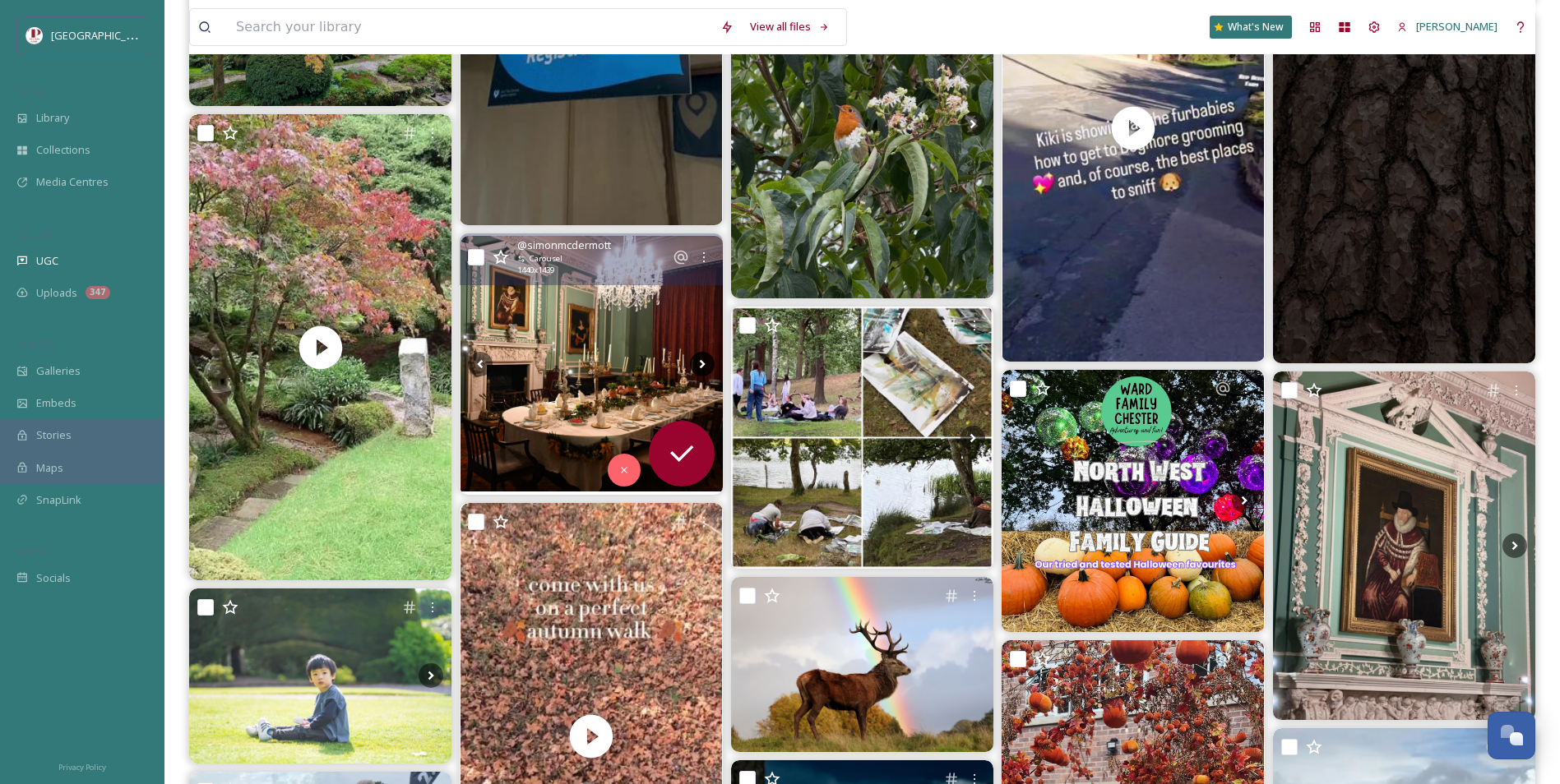
click at [701, 359] on icon at bounding box center [702, 364] width 25 height 25
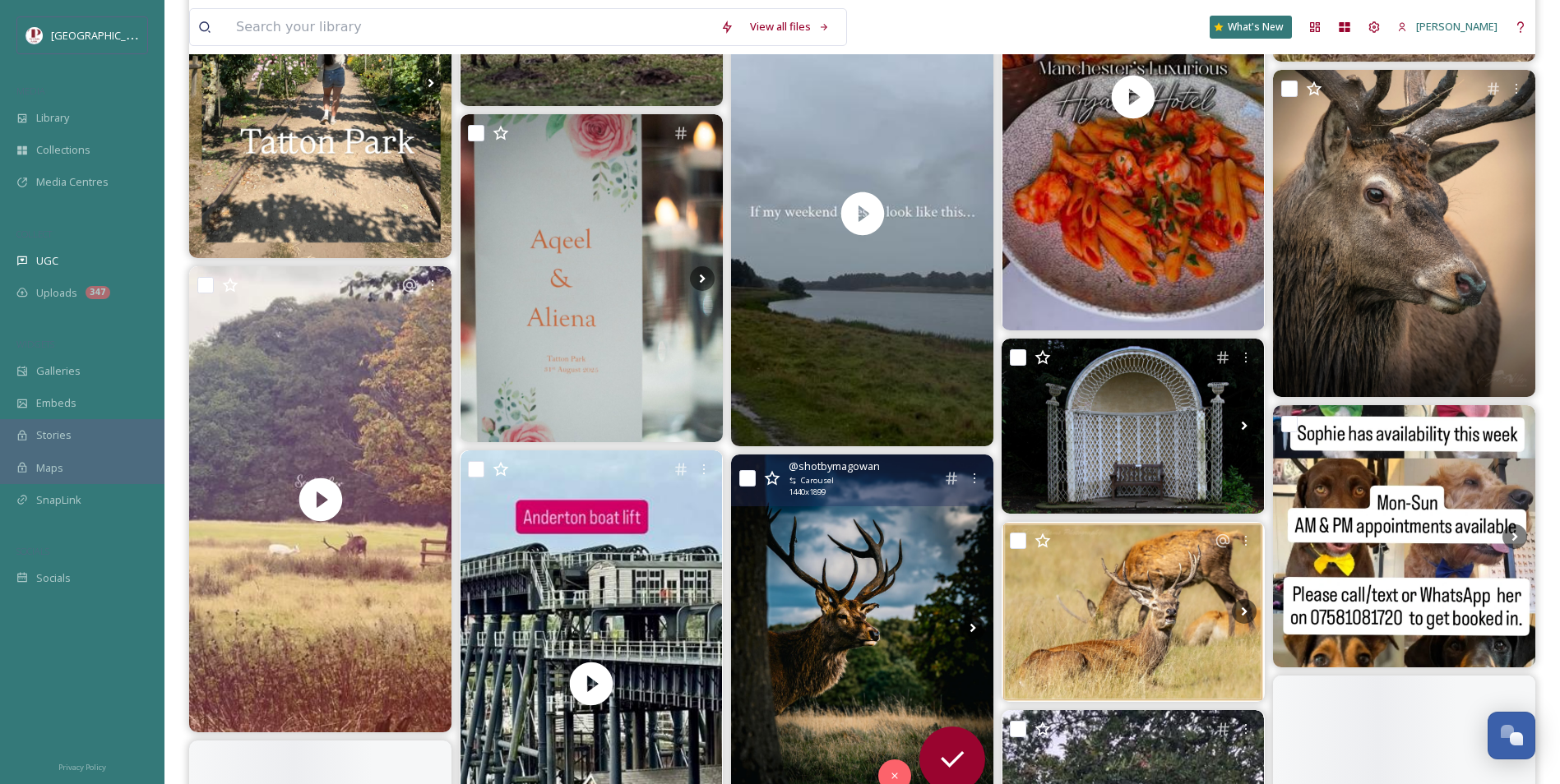
scroll to position [5670, 0]
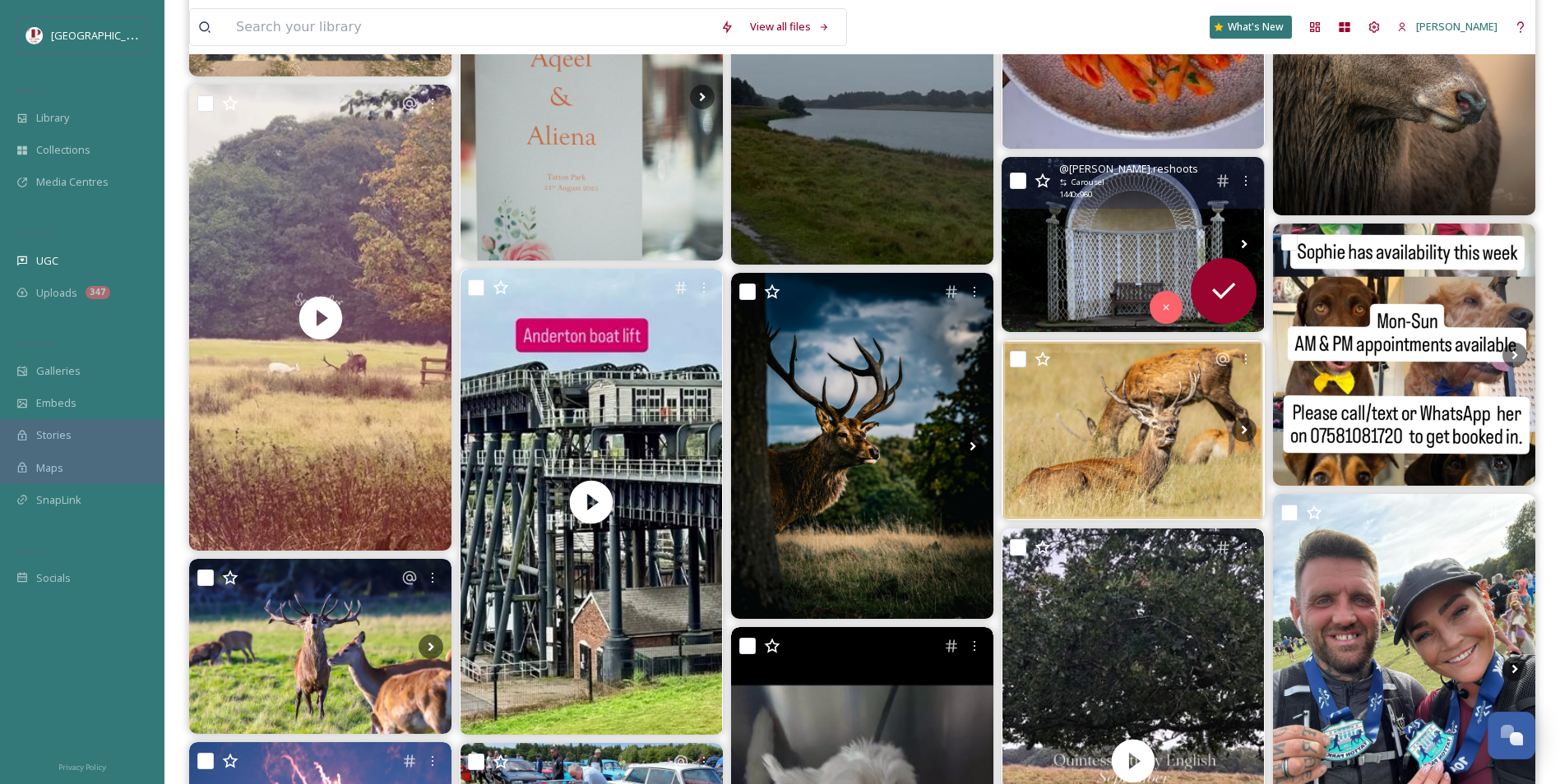
click at [1240, 242] on icon at bounding box center [1244, 244] width 25 height 25
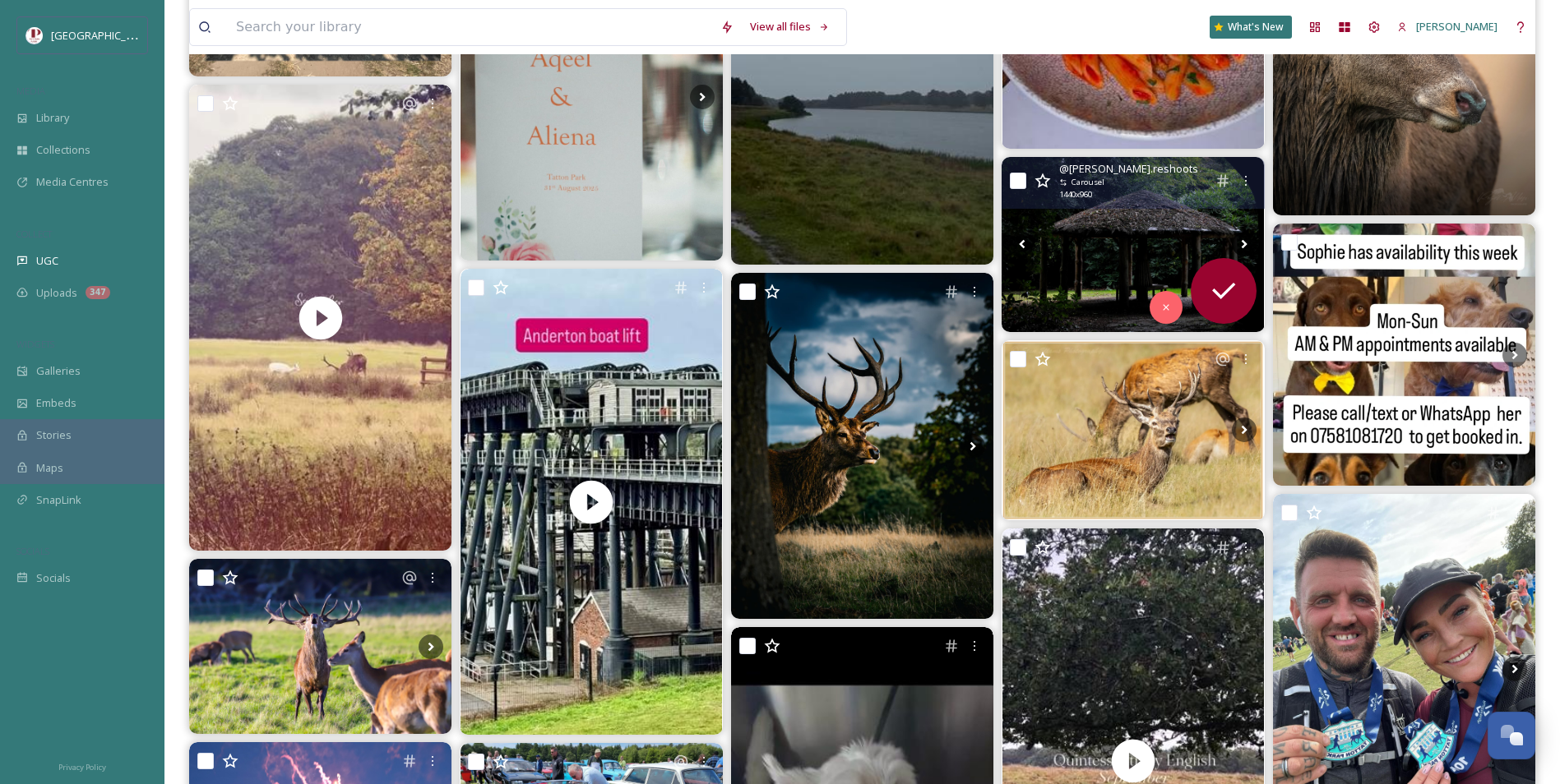
click at [1240, 242] on icon at bounding box center [1244, 244] width 25 height 25
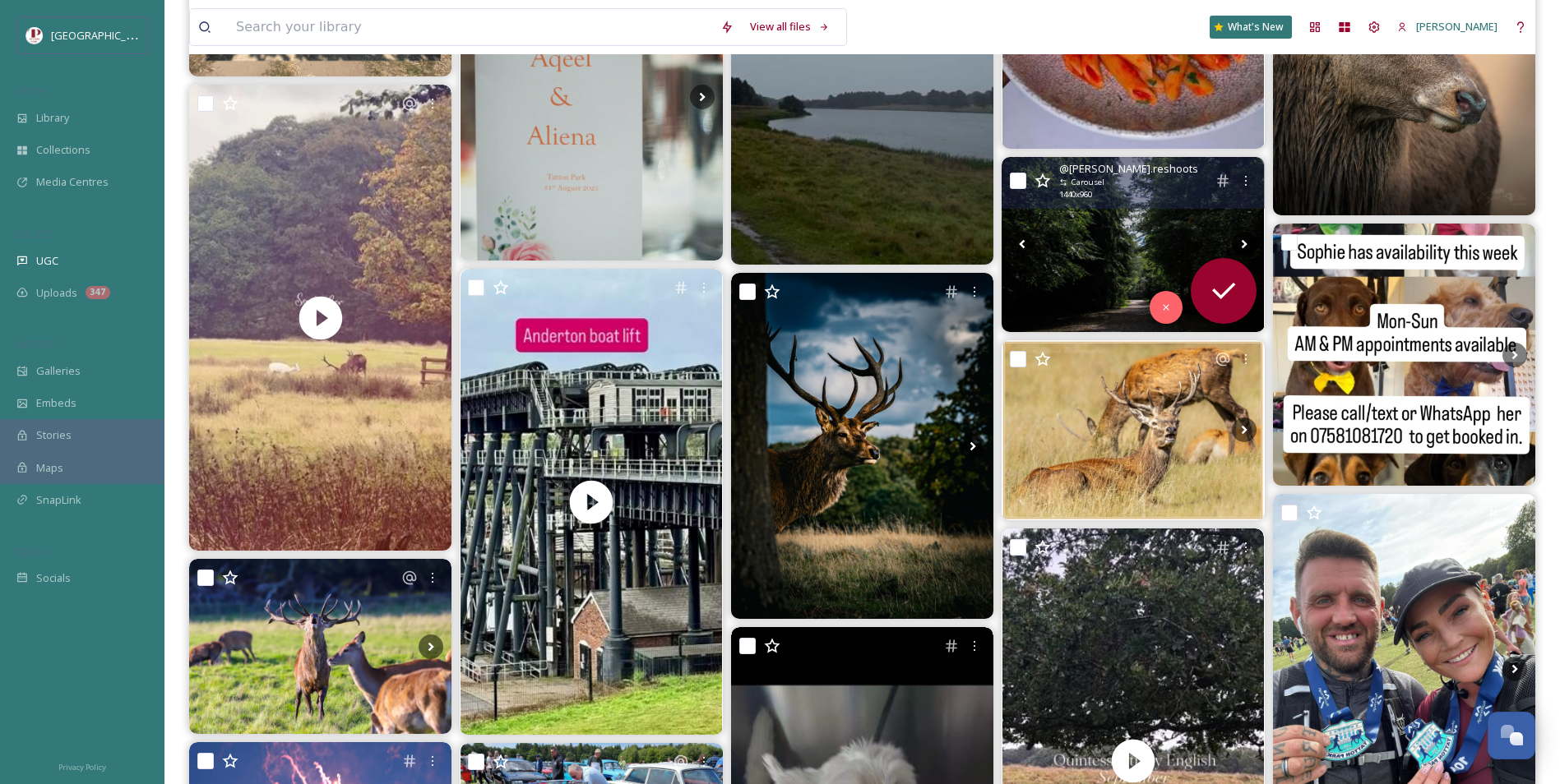
click at [1240, 242] on icon at bounding box center [1244, 244] width 25 height 25
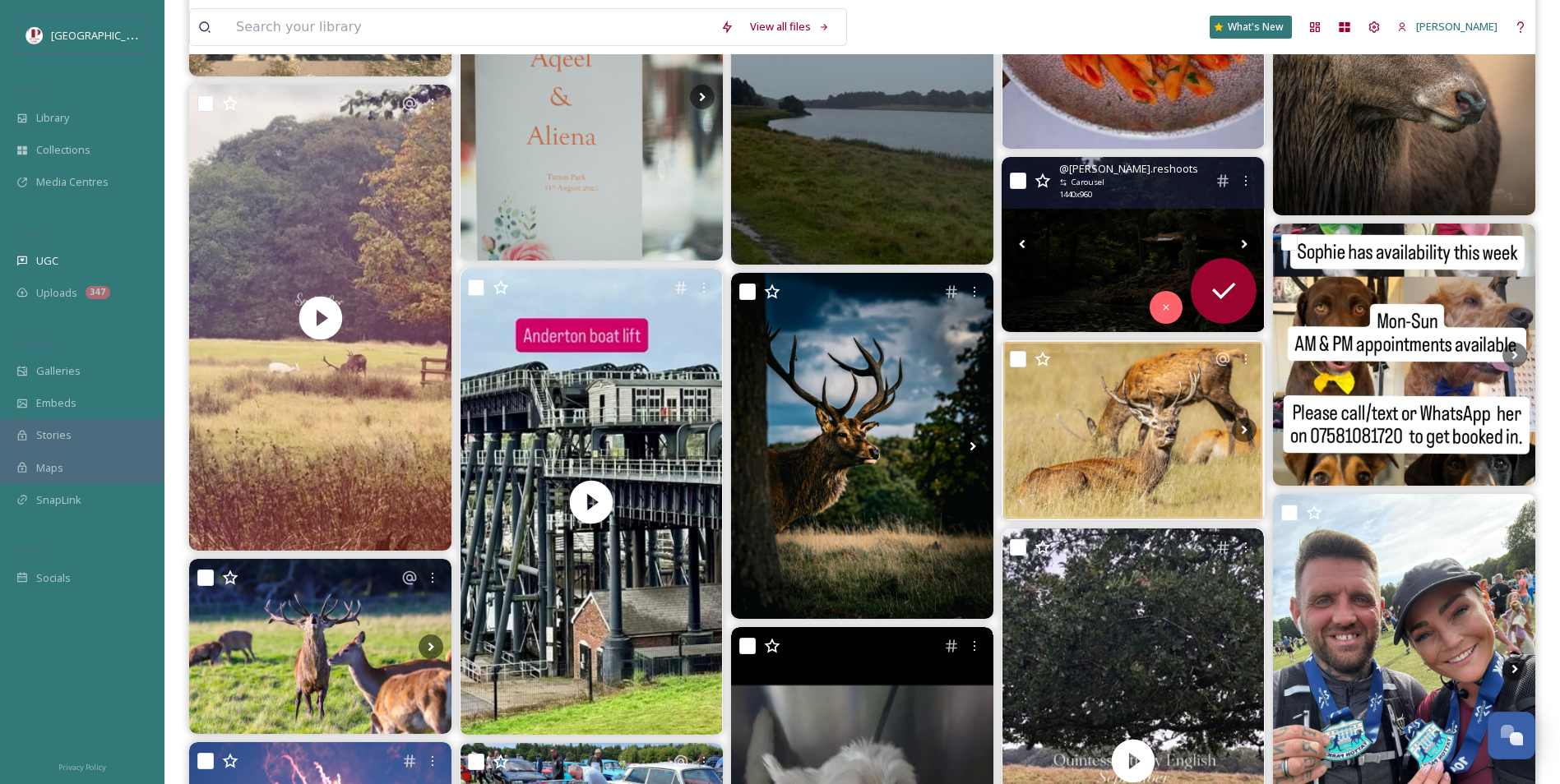
click at [1240, 242] on icon at bounding box center [1244, 244] width 25 height 25
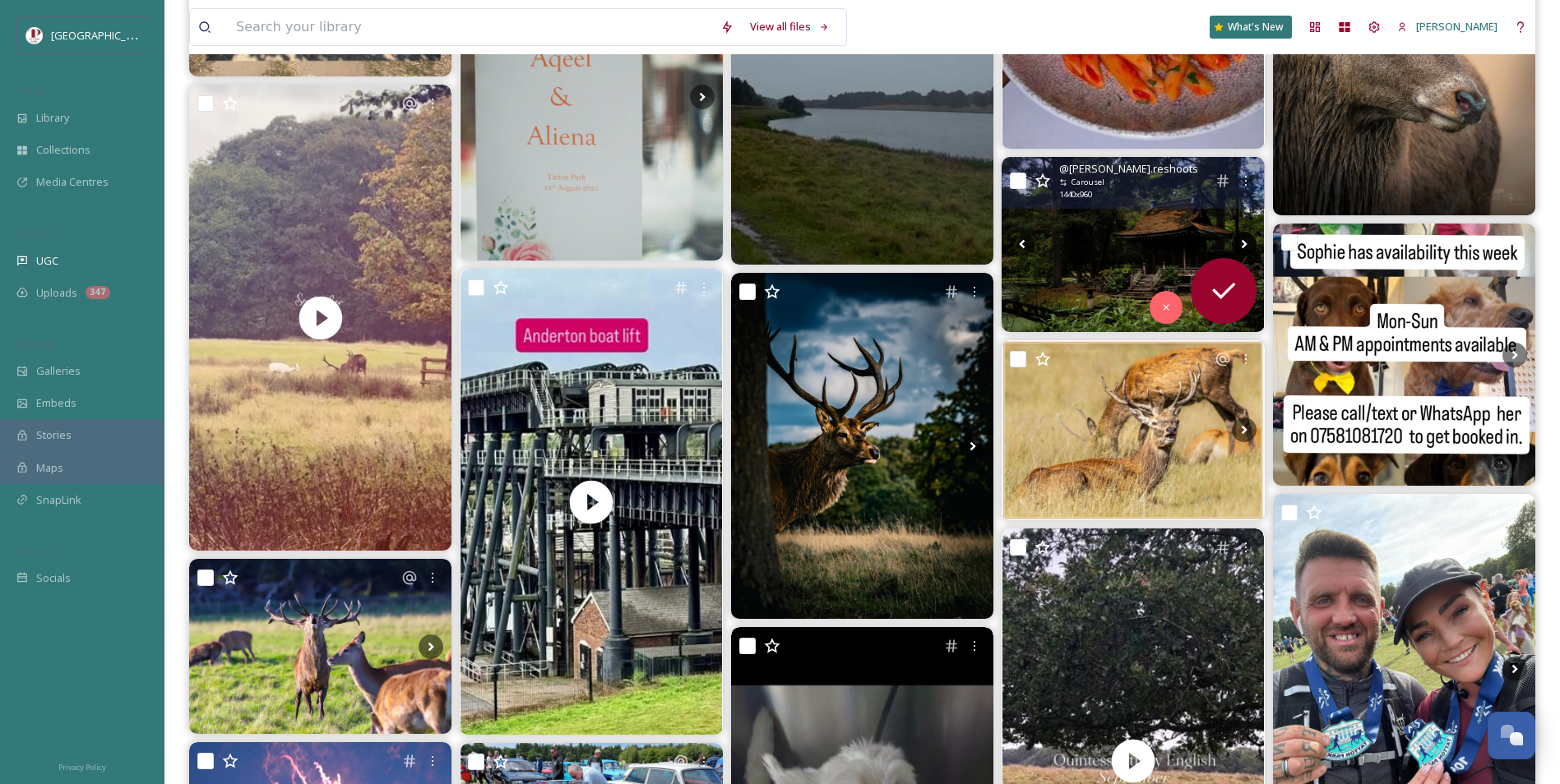
click at [1240, 242] on icon at bounding box center [1244, 244] width 25 height 25
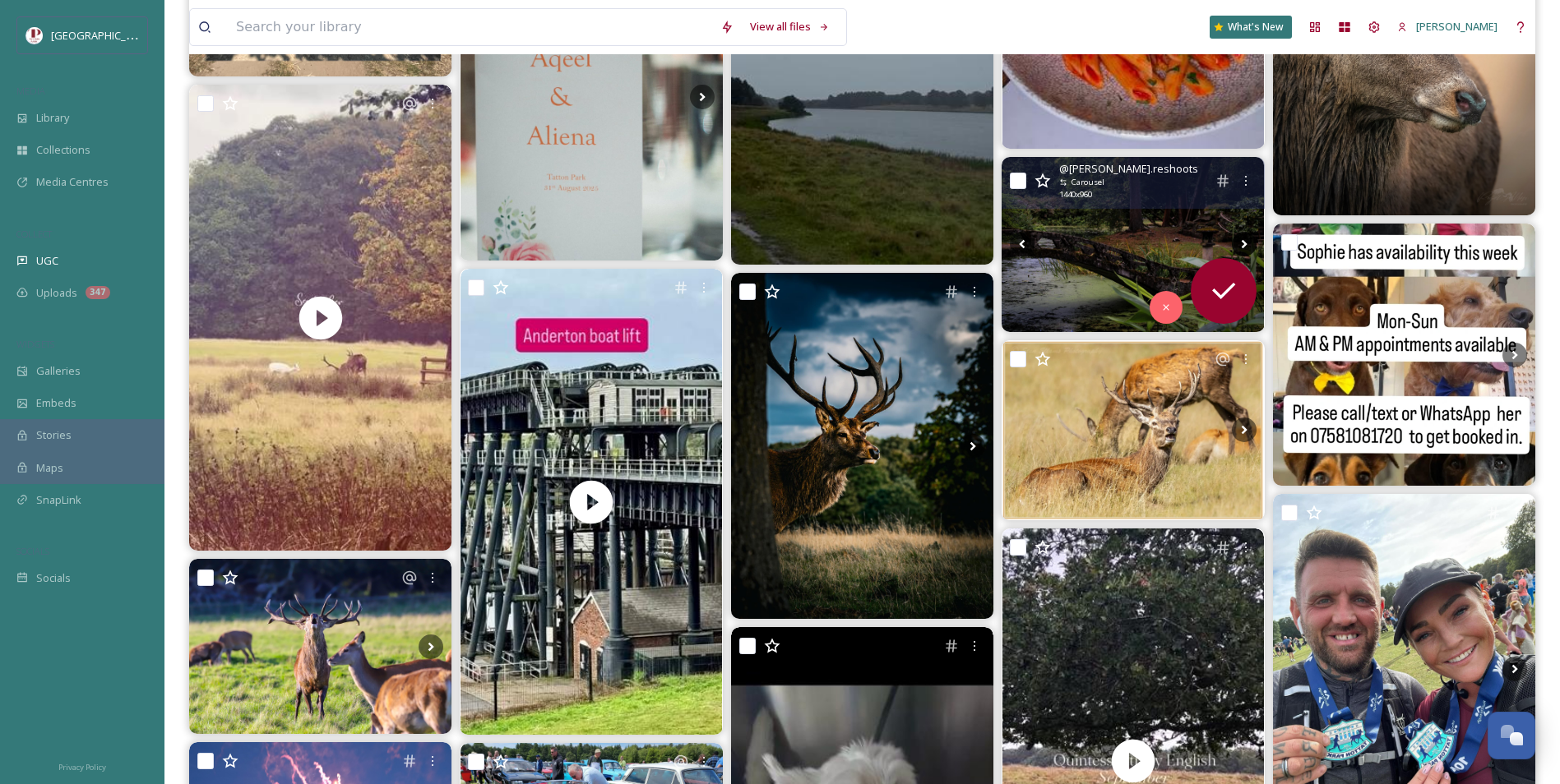
click at [1240, 242] on icon at bounding box center [1244, 244] width 25 height 25
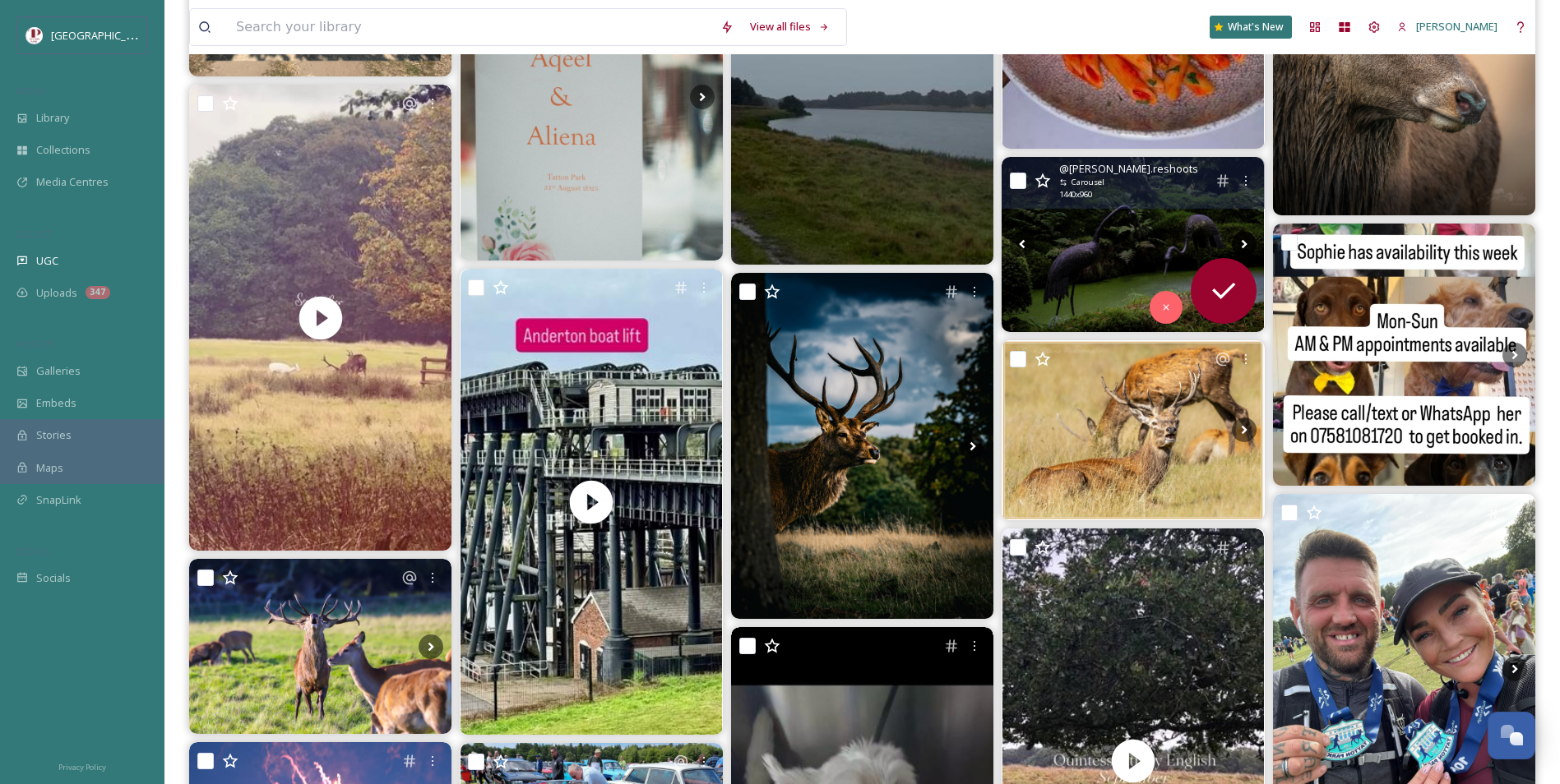
click at [1240, 242] on icon at bounding box center [1244, 244] width 25 height 25
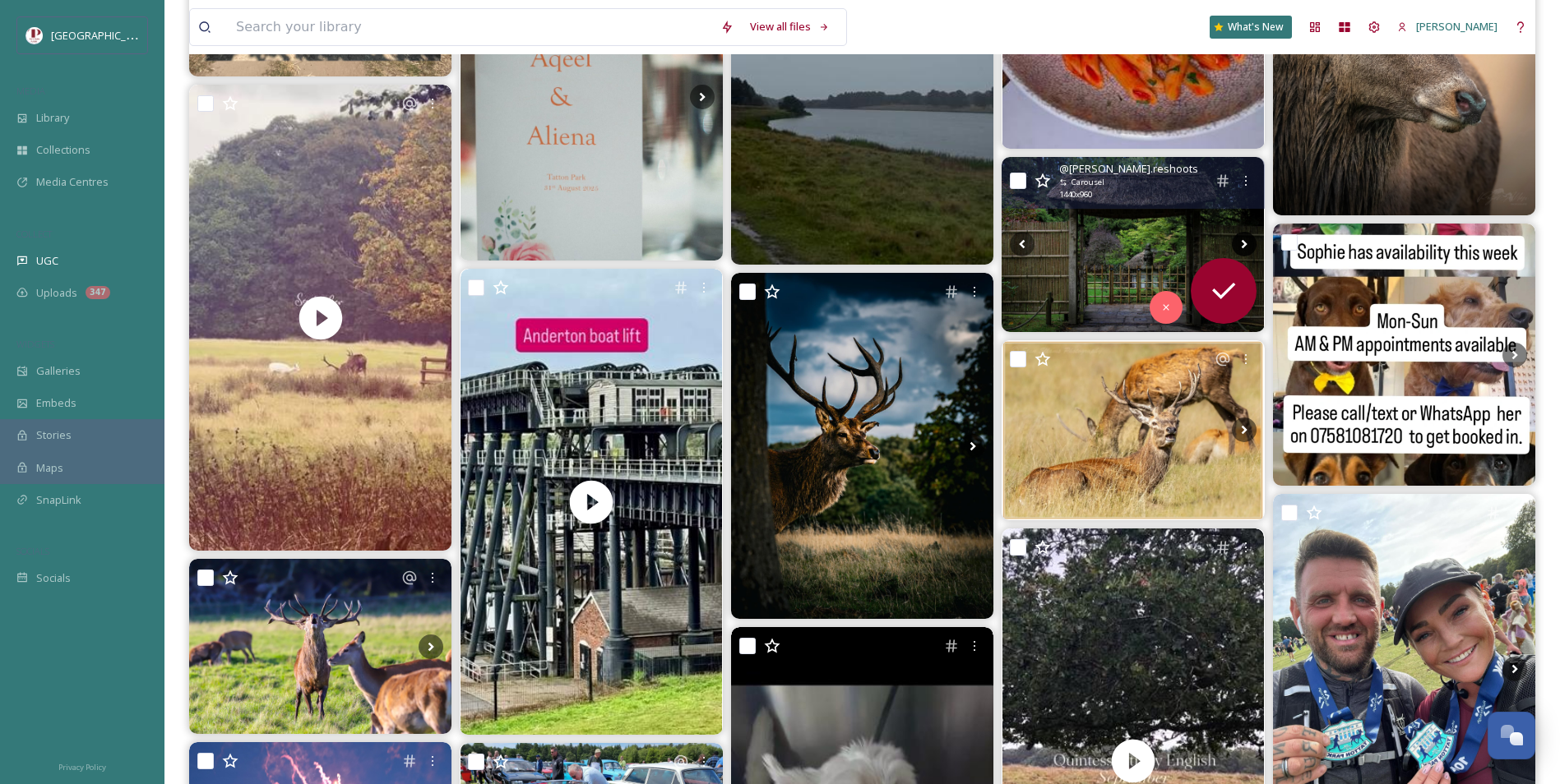
click at [1240, 242] on icon at bounding box center [1244, 244] width 25 height 25
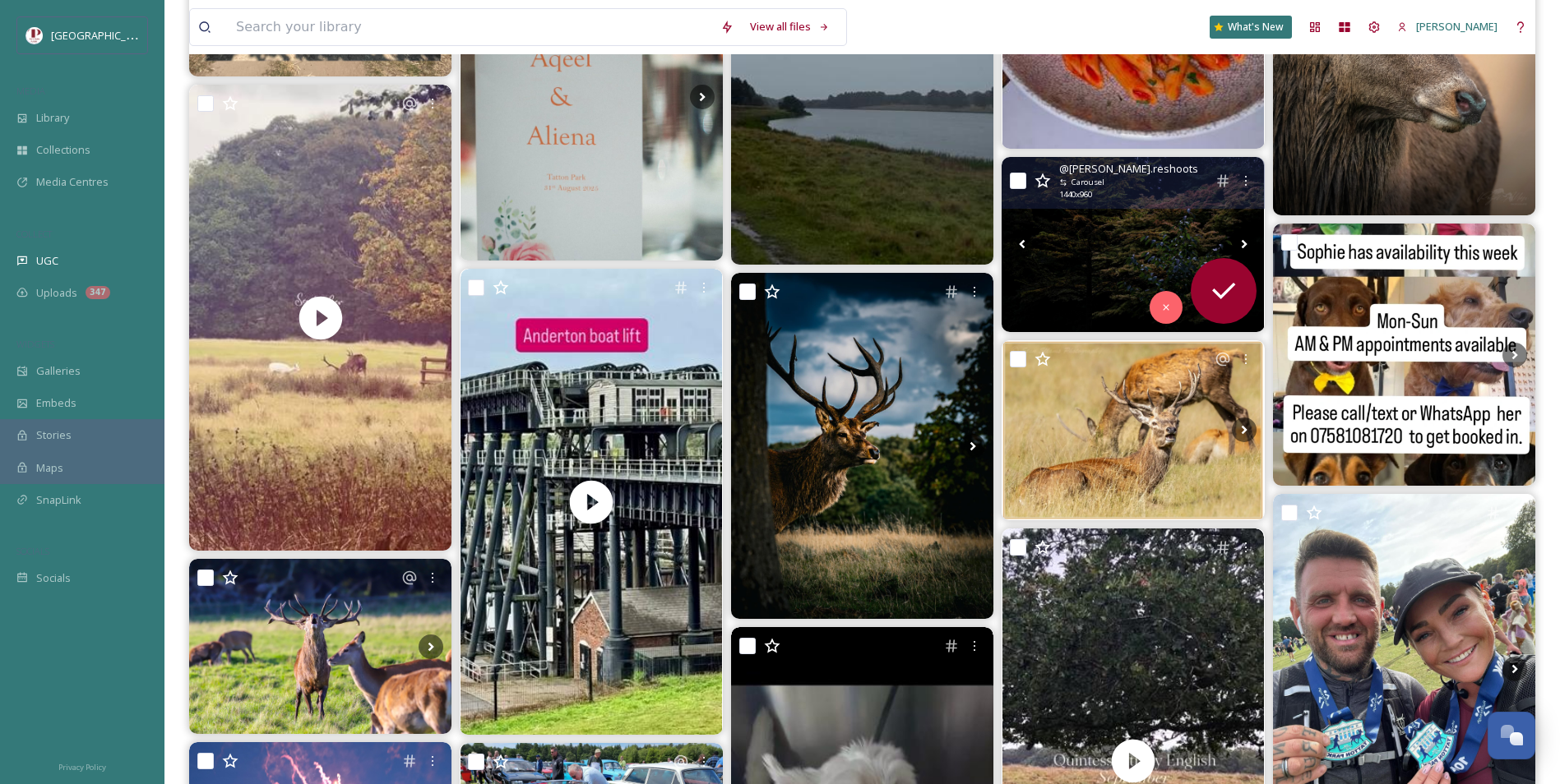
click at [1240, 242] on icon at bounding box center [1244, 244] width 25 height 25
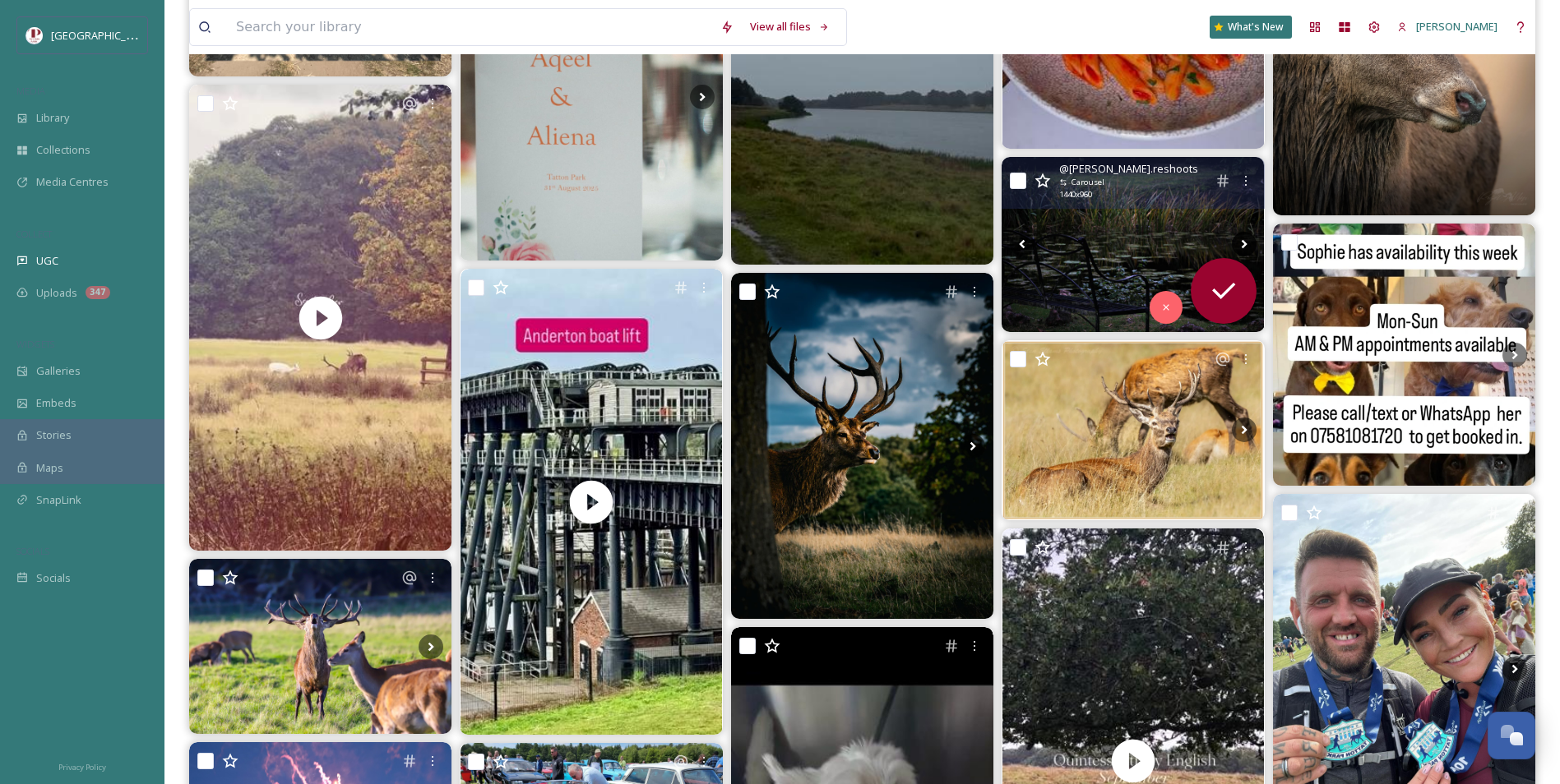
click at [1240, 242] on icon at bounding box center [1244, 244] width 25 height 25
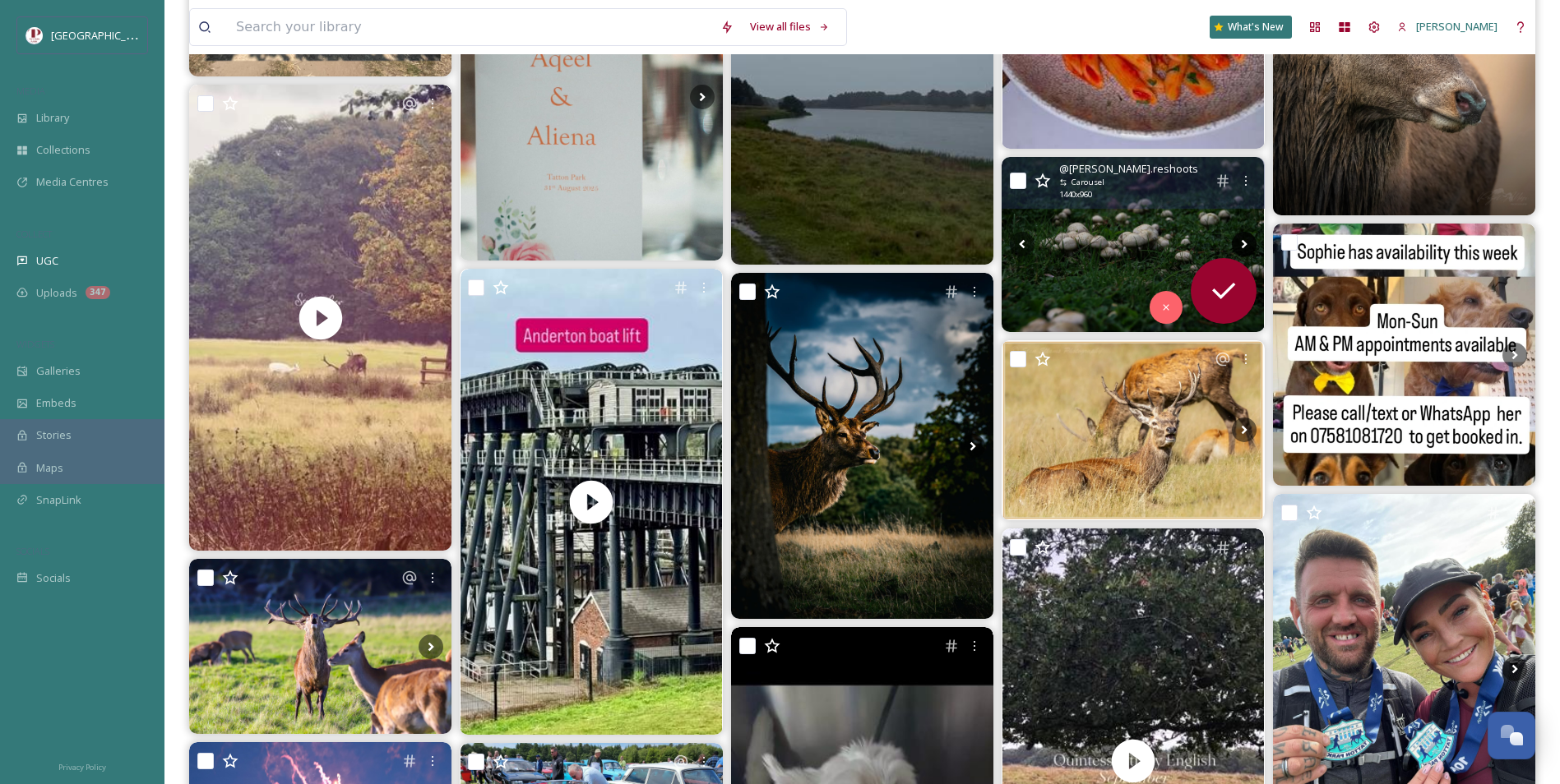
click at [1240, 242] on icon at bounding box center [1244, 244] width 25 height 25
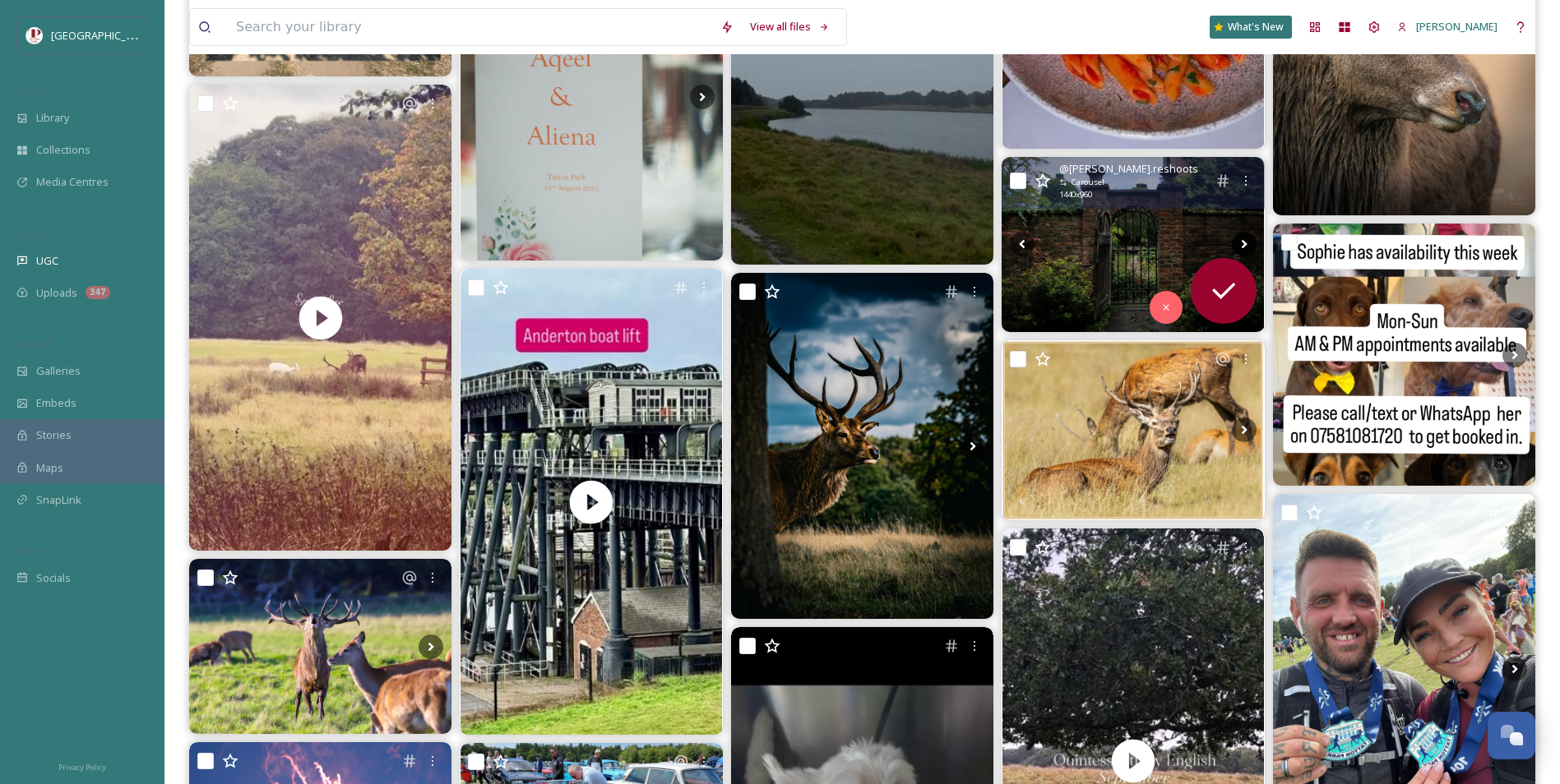
click at [1240, 242] on icon at bounding box center [1244, 244] width 25 height 25
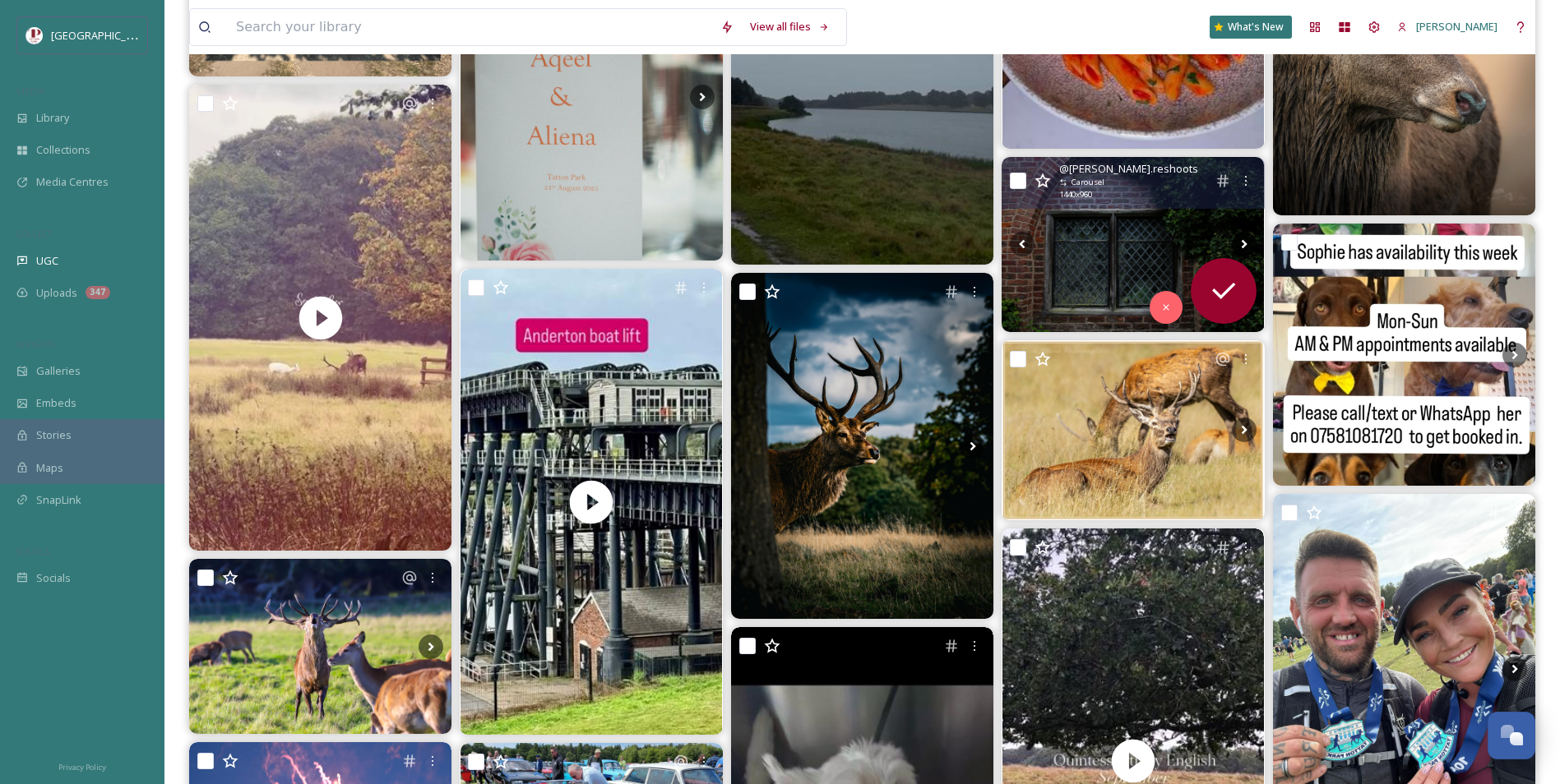
click at [1240, 242] on icon at bounding box center [1244, 244] width 25 height 25
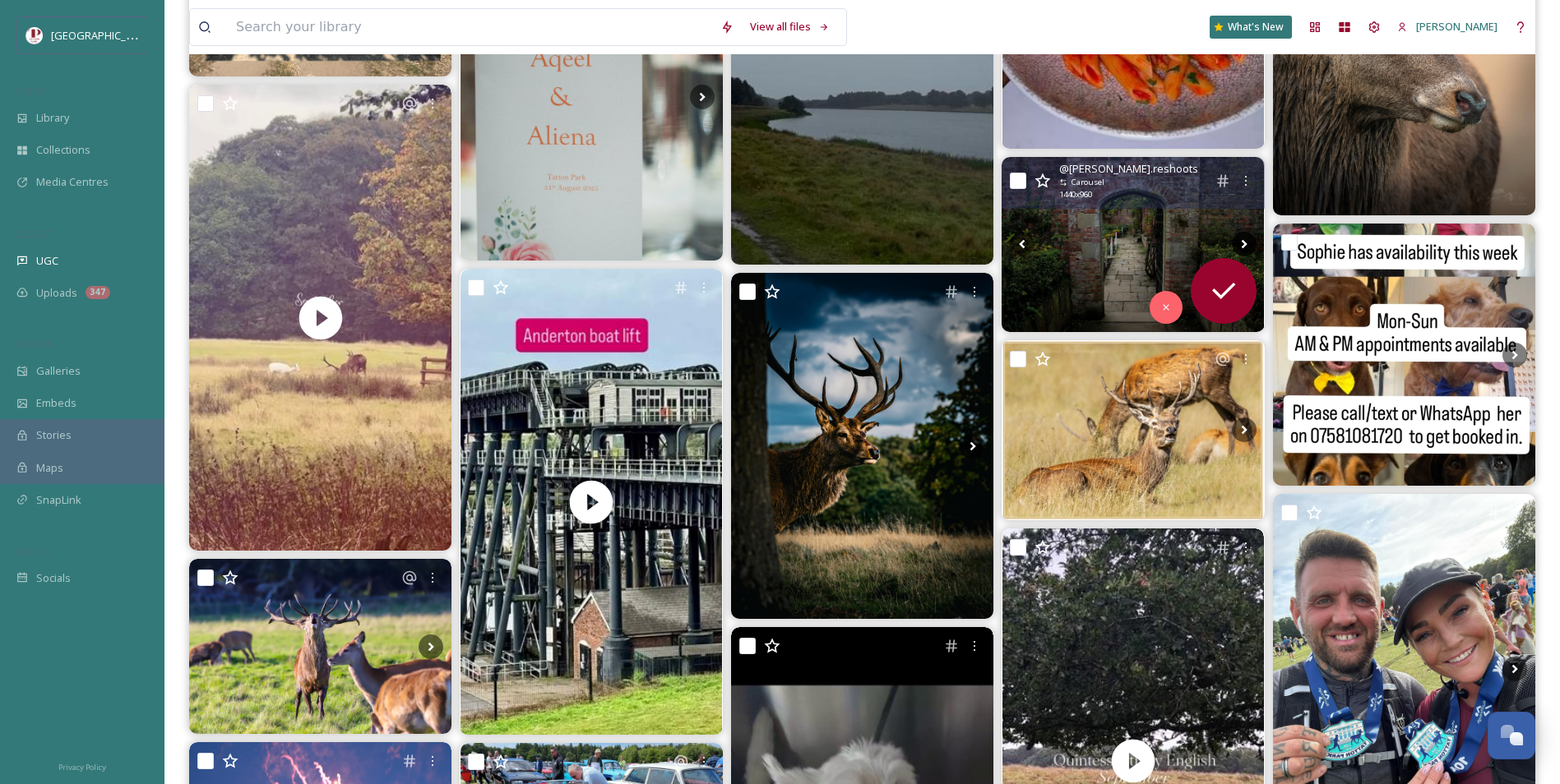
click at [1240, 242] on icon at bounding box center [1244, 244] width 25 height 25
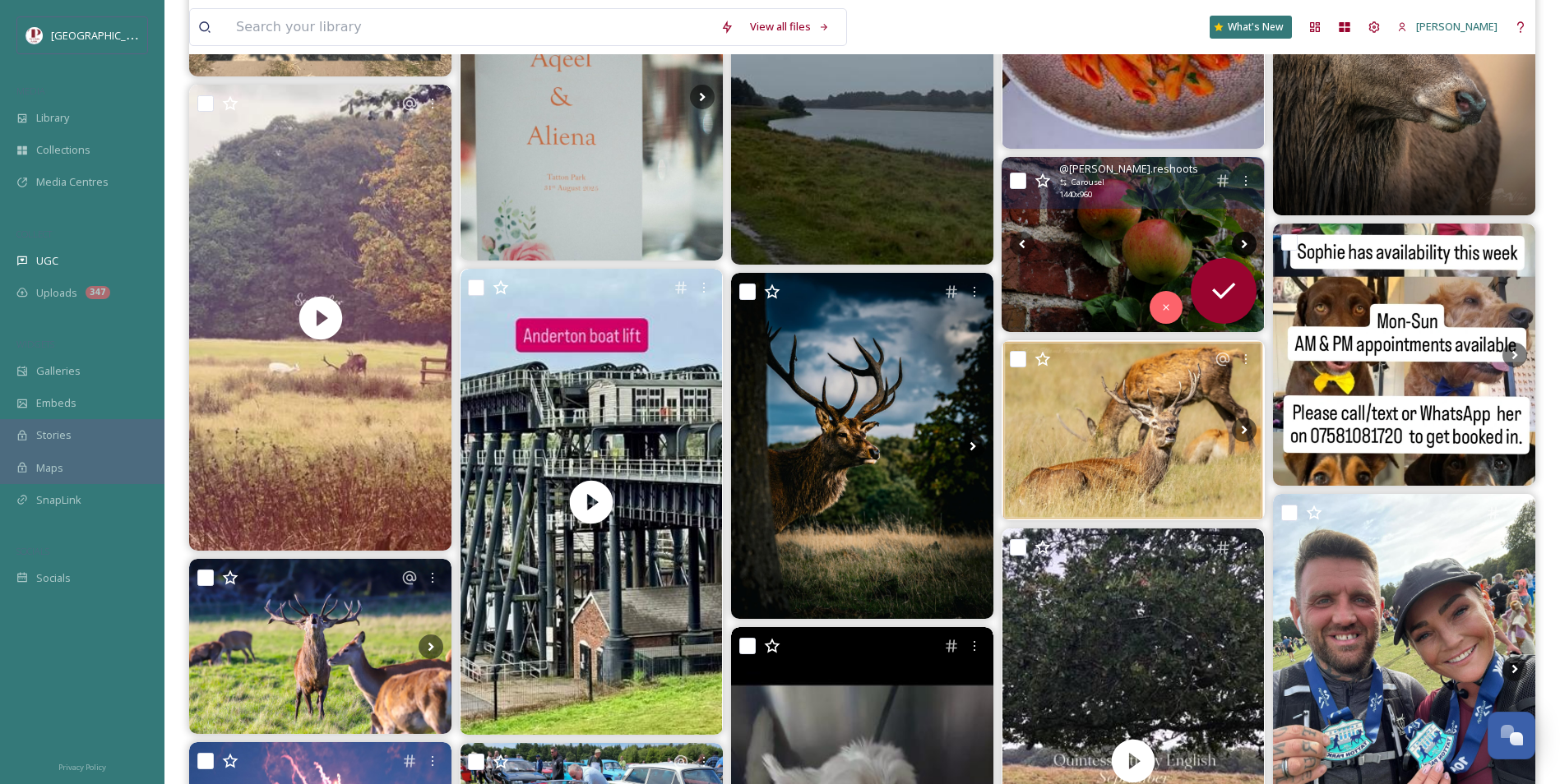
click at [1240, 242] on icon at bounding box center [1244, 244] width 25 height 25
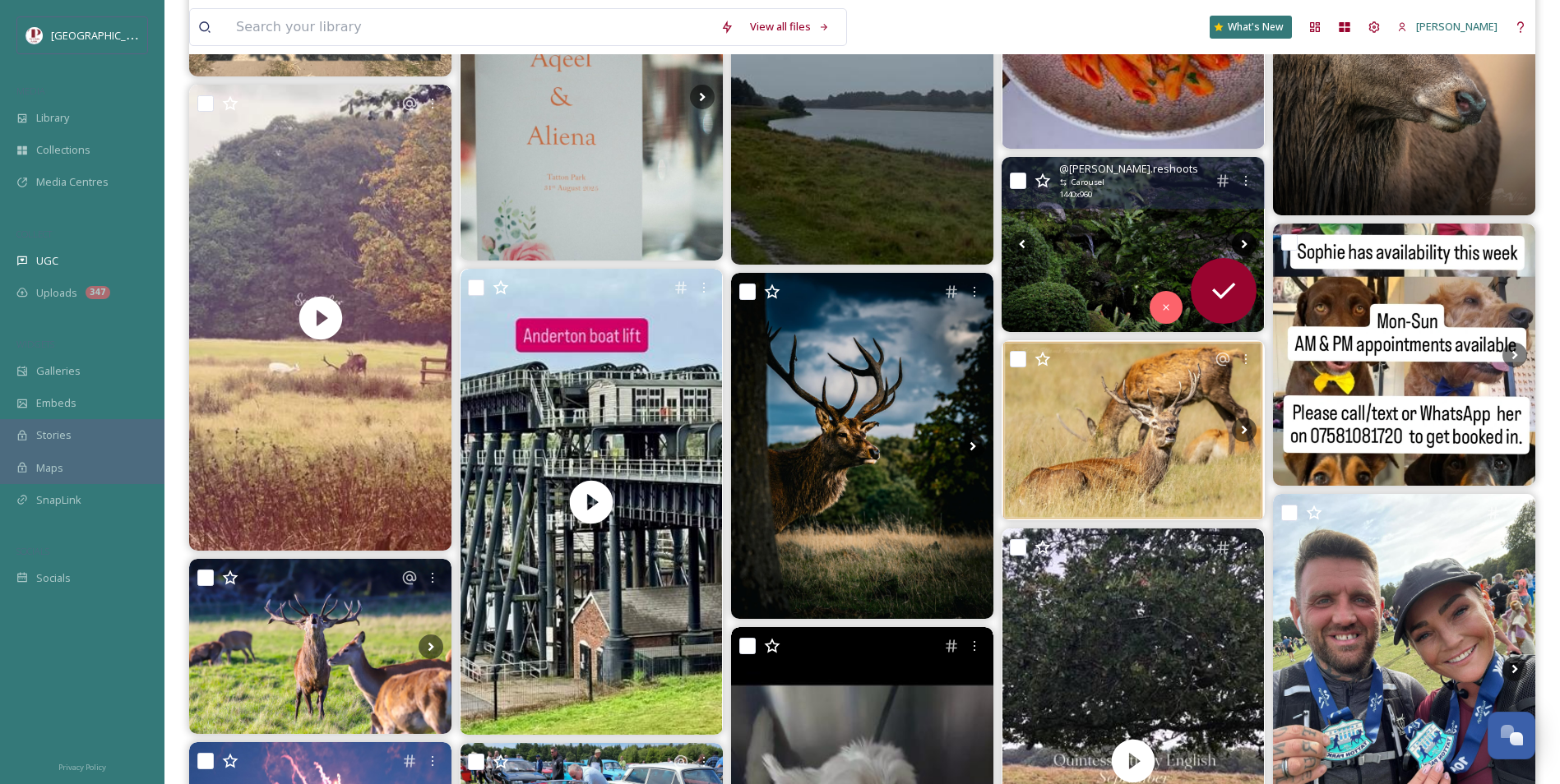
click at [1240, 242] on icon at bounding box center [1244, 244] width 25 height 25
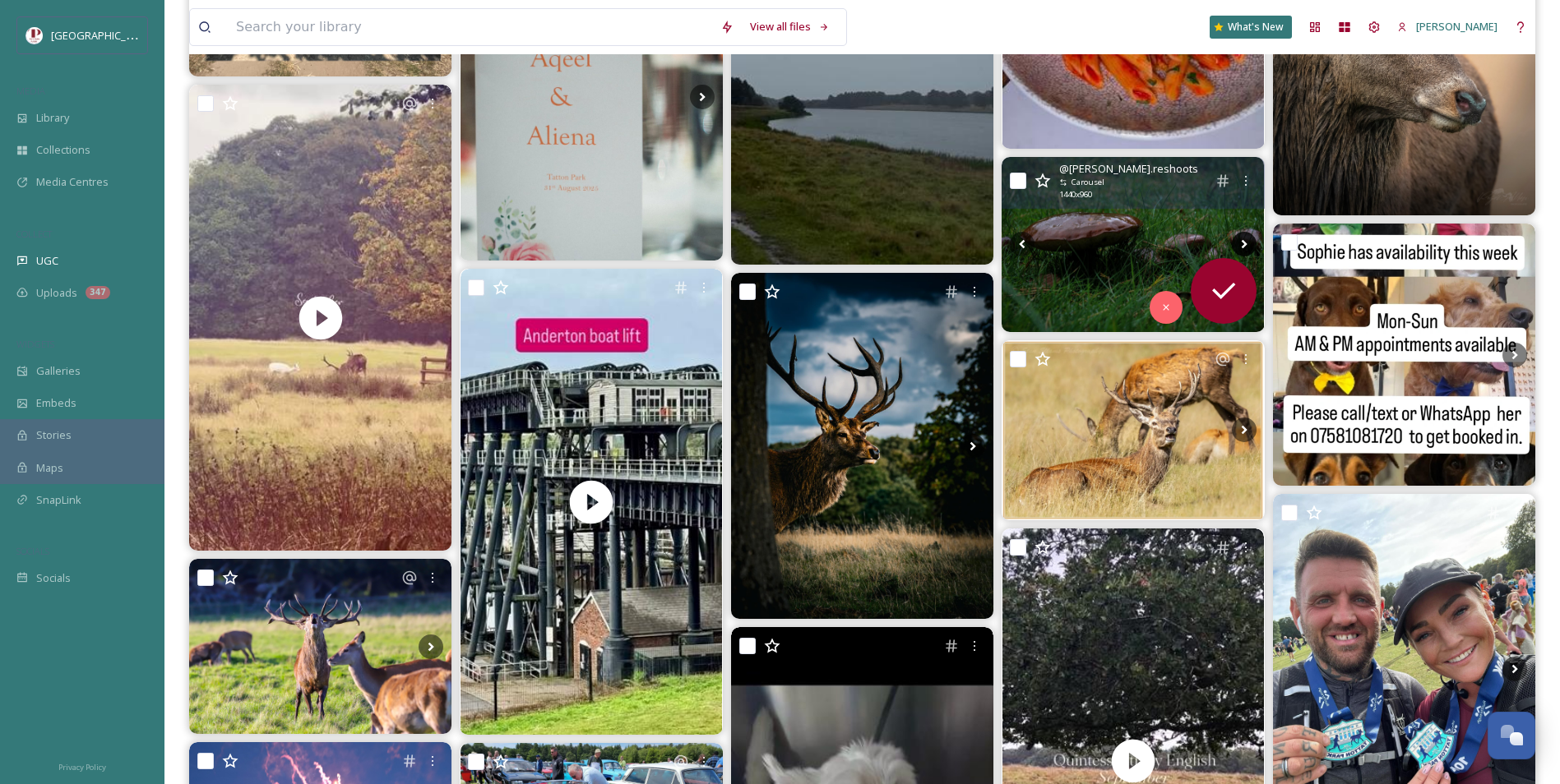
click at [1240, 242] on icon at bounding box center [1244, 244] width 25 height 25
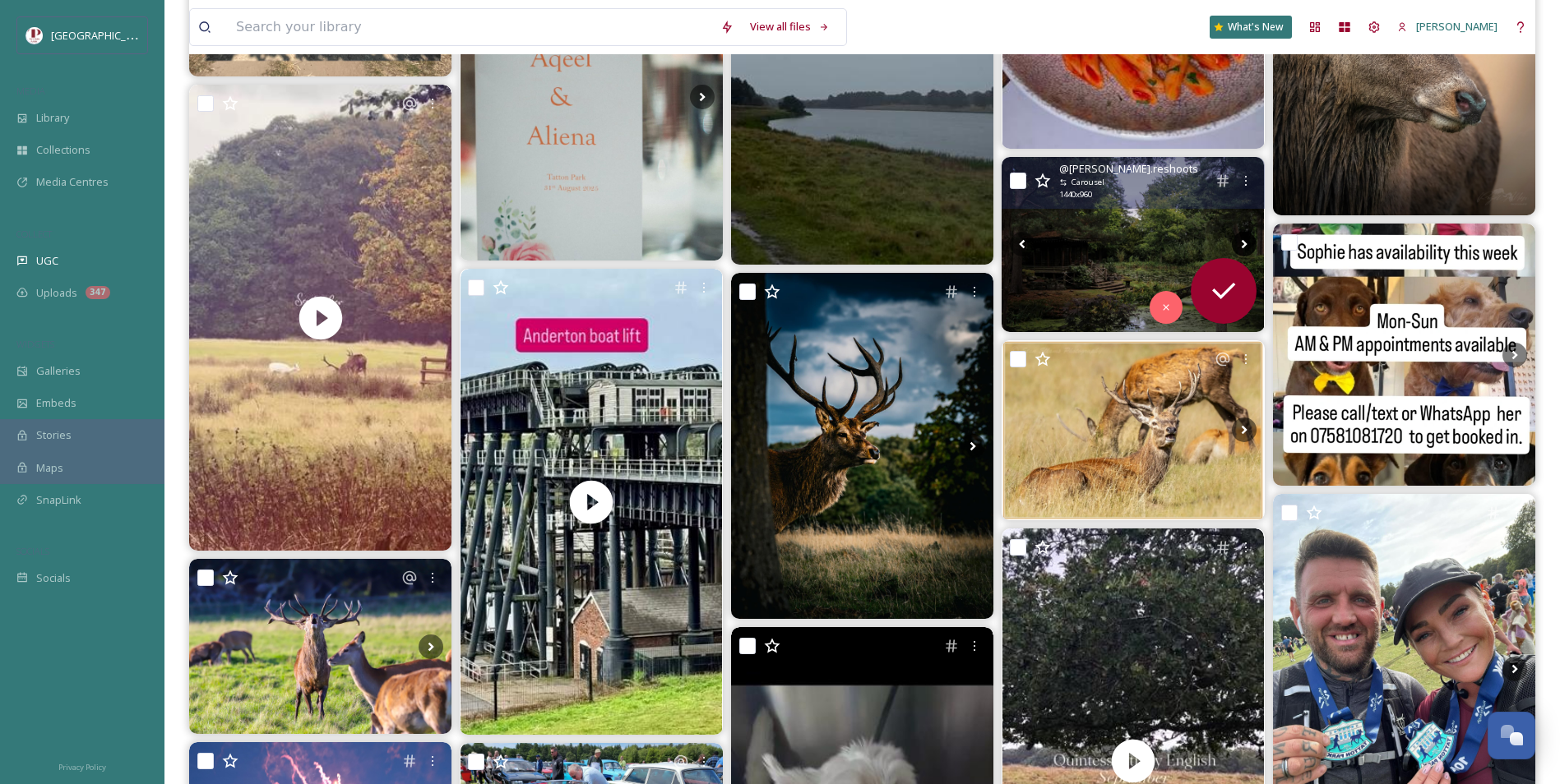
click at [1240, 242] on icon at bounding box center [1244, 244] width 25 height 25
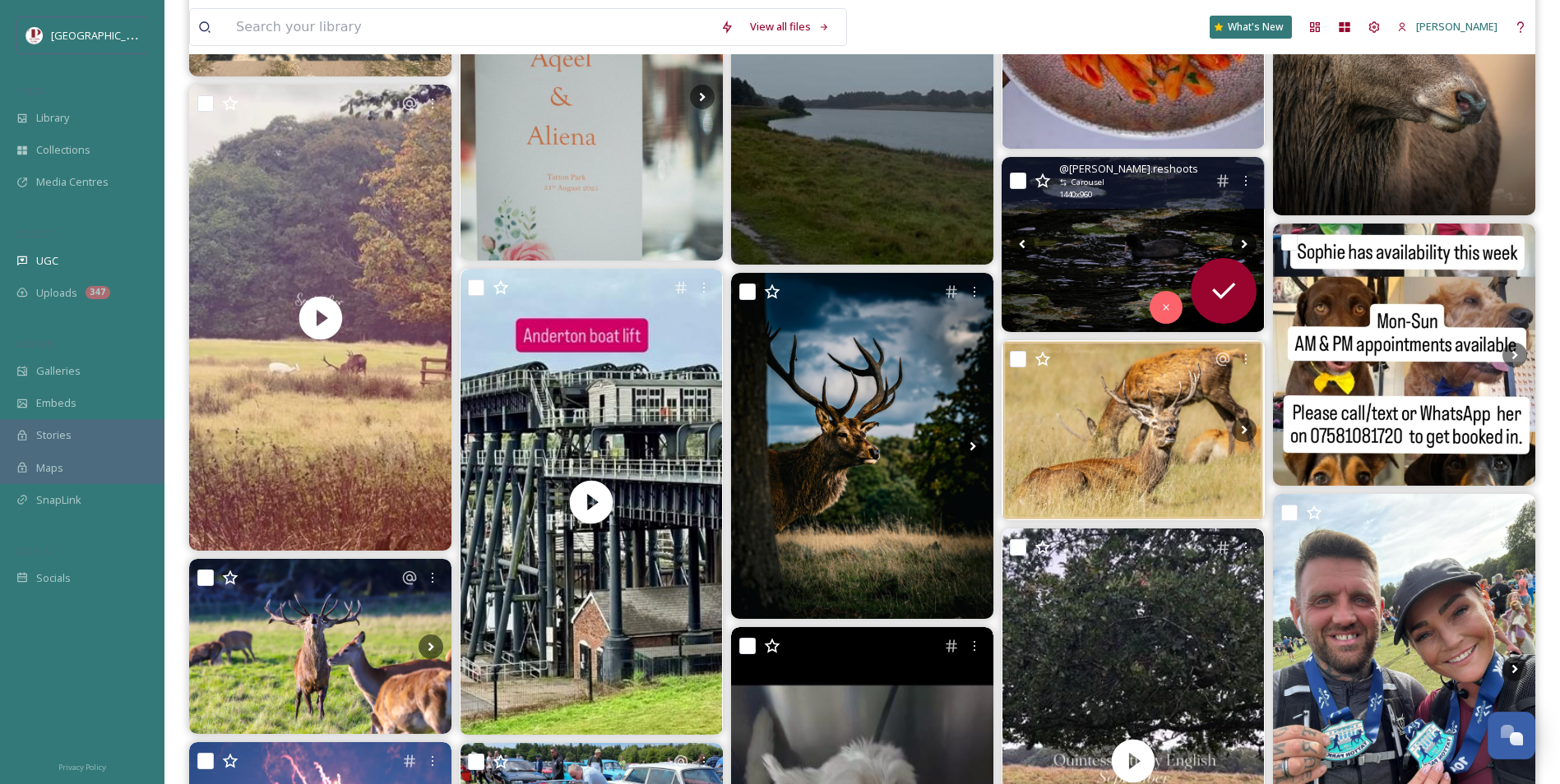
click at [1240, 242] on icon at bounding box center [1244, 244] width 25 height 25
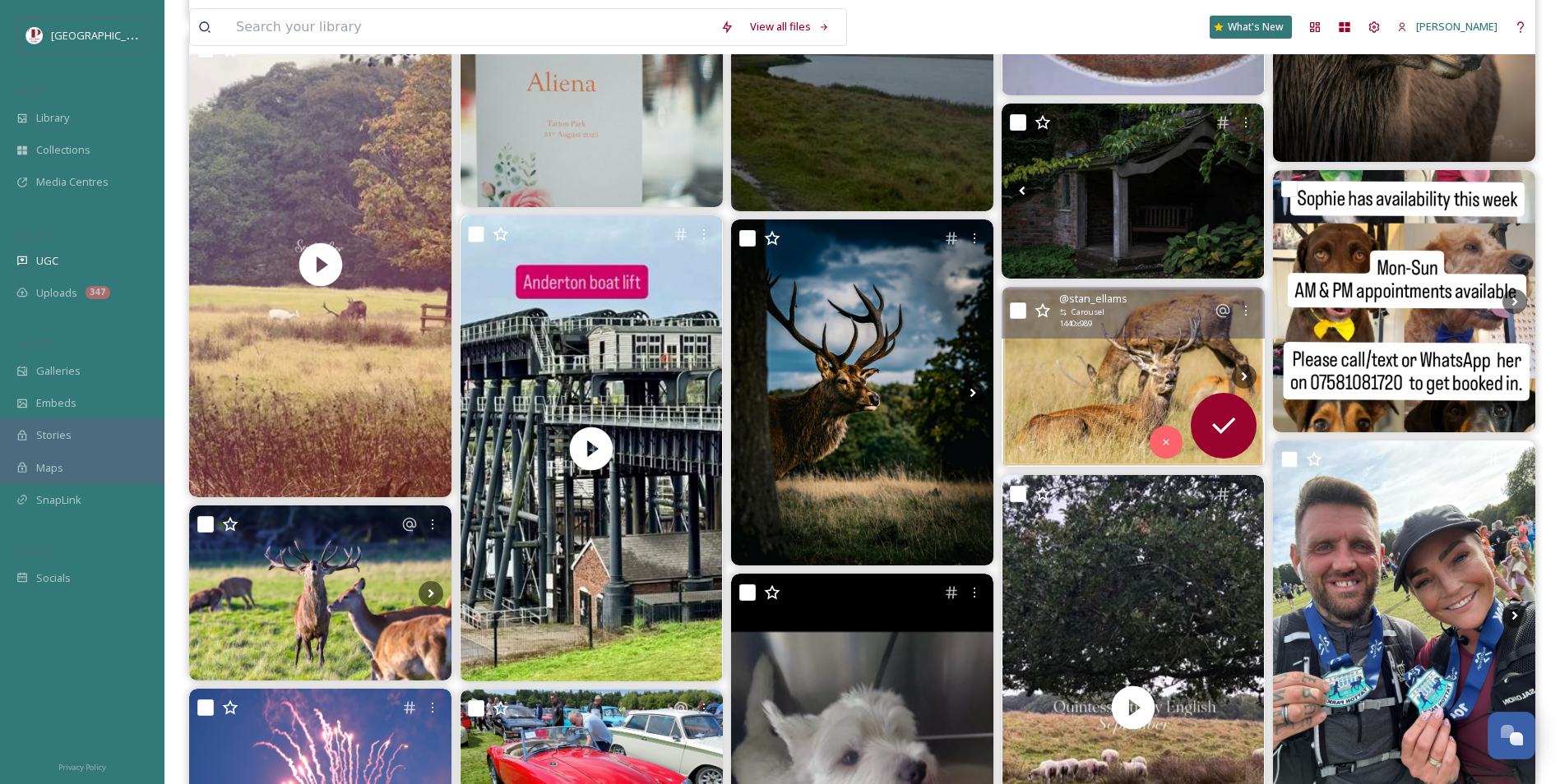
scroll to position [5753, 0]
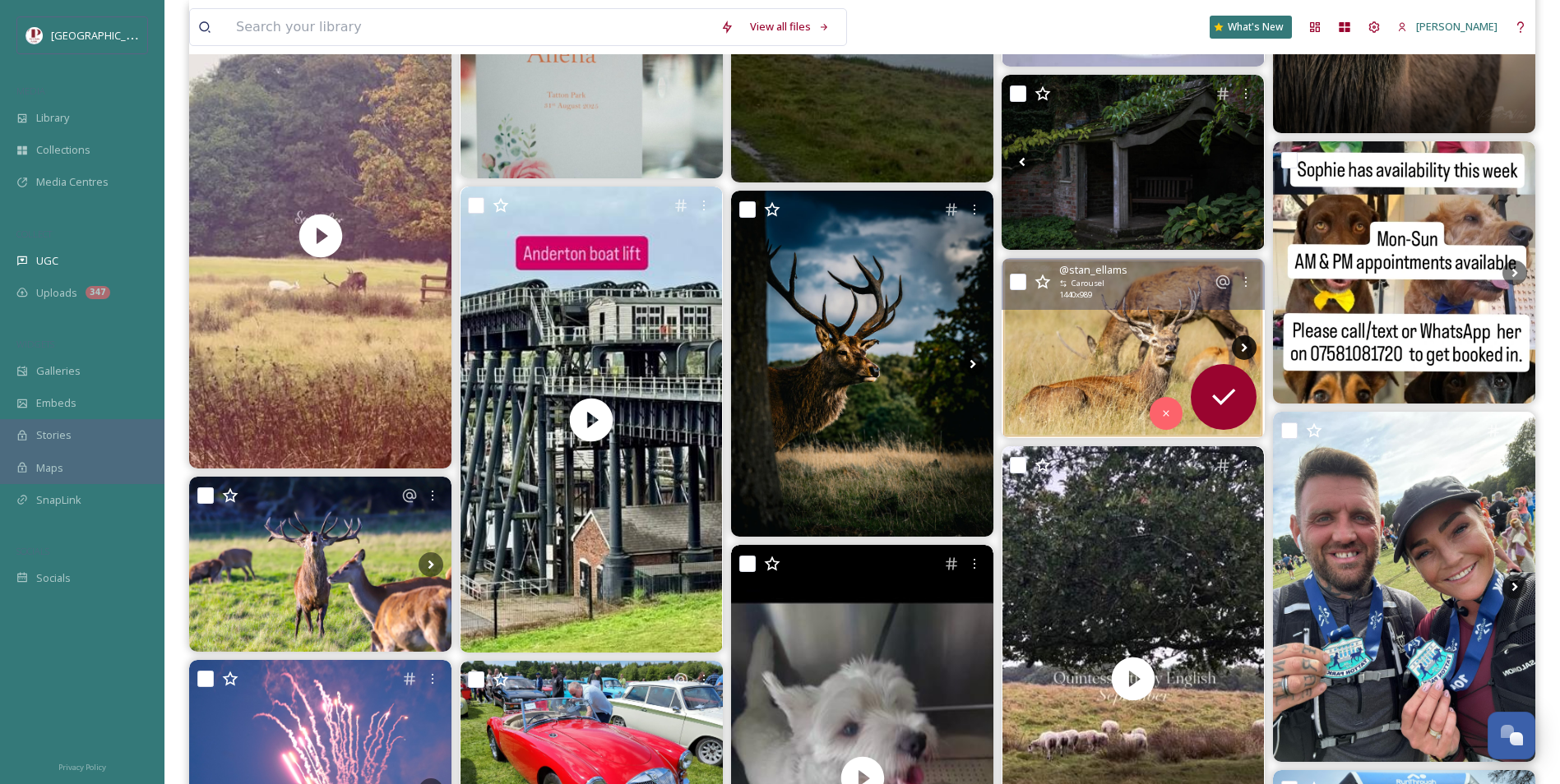
click at [1241, 341] on icon at bounding box center [1244, 347] width 25 height 25
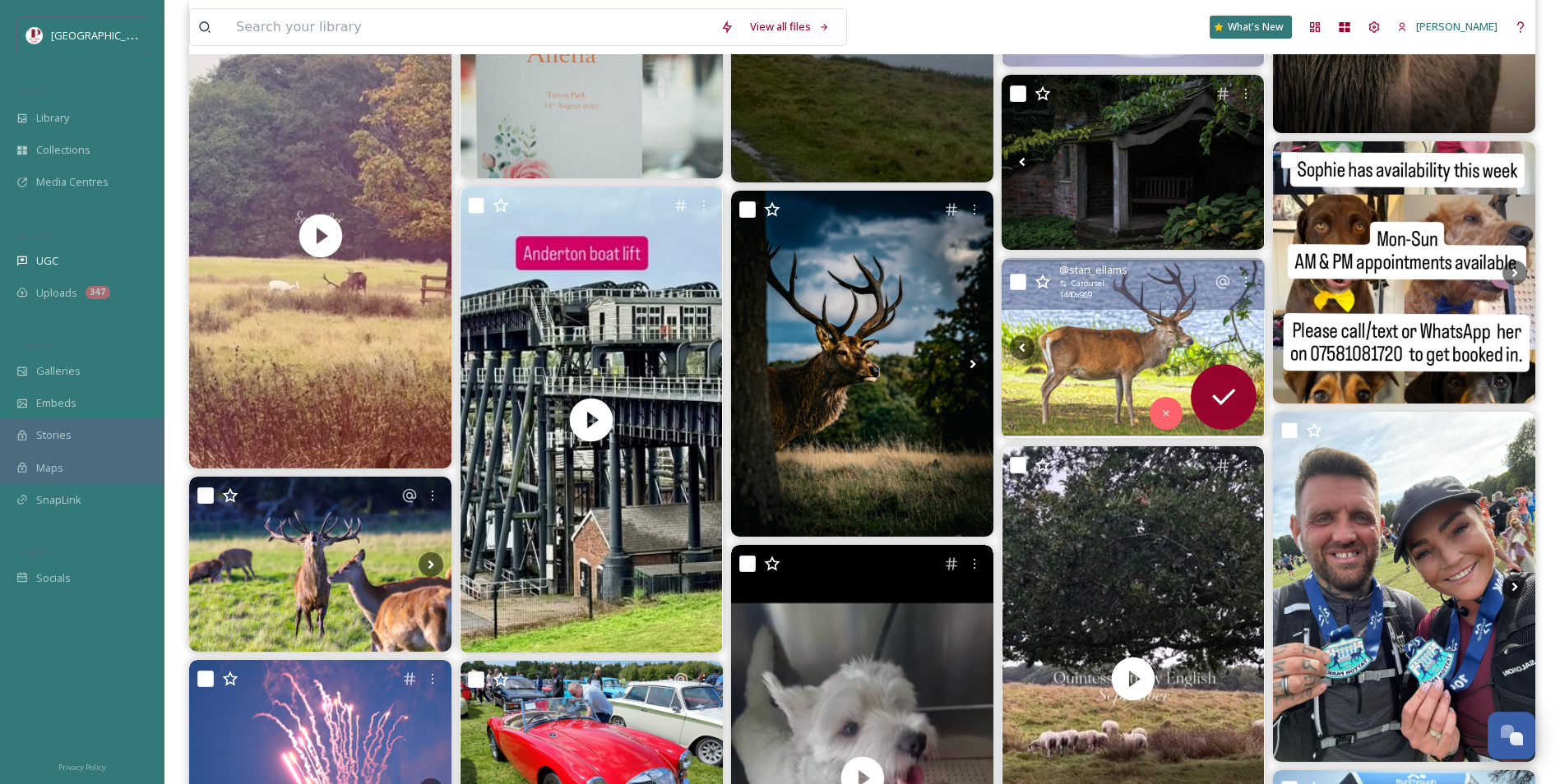
click at [1241, 341] on icon at bounding box center [1244, 347] width 25 height 25
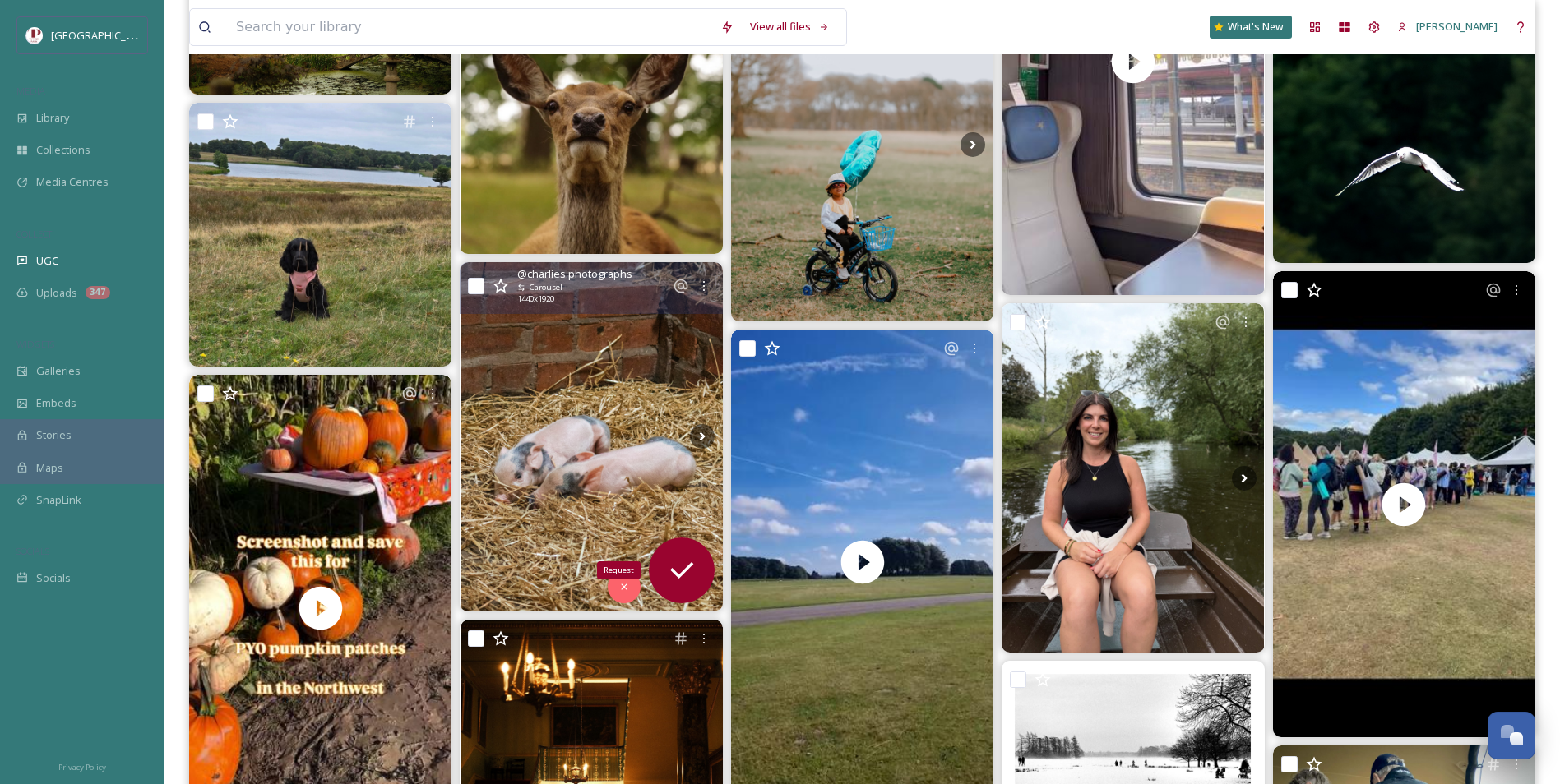
scroll to position [9615, 0]
